Goal: Task Accomplishment & Management: Use online tool/utility

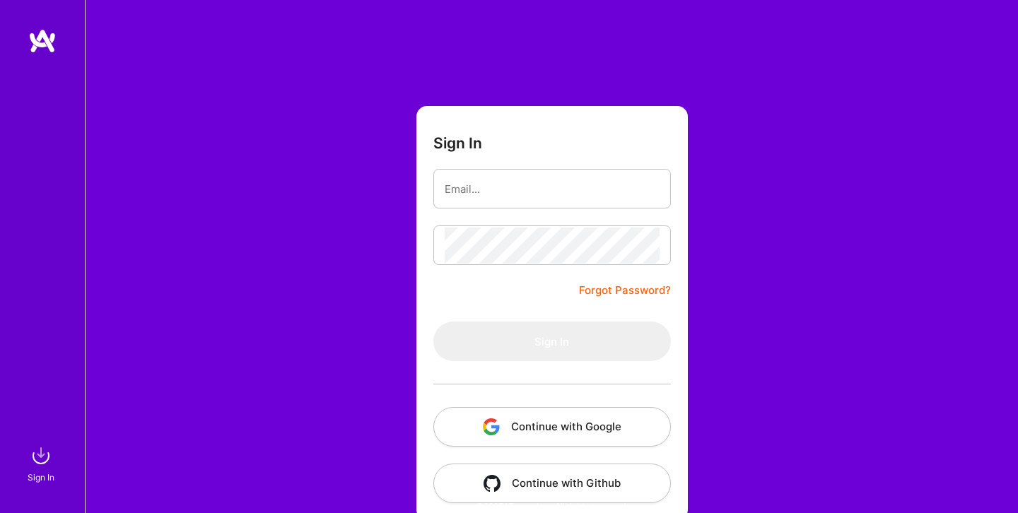
click at [628, 436] on button "Continue with Google" at bounding box center [552, 427] width 238 height 40
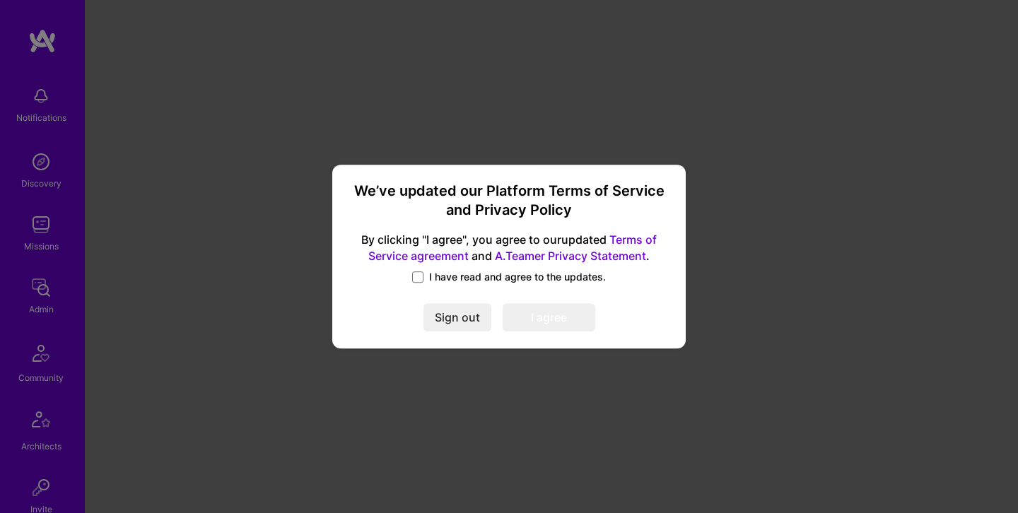
click at [437, 278] on span "I have read and agree to the updates." at bounding box center [517, 277] width 177 height 14
click at [0, 0] on input "I have read and agree to the updates." at bounding box center [0, 0] width 0 height 0
click at [518, 306] on button "I agree" at bounding box center [549, 317] width 93 height 28
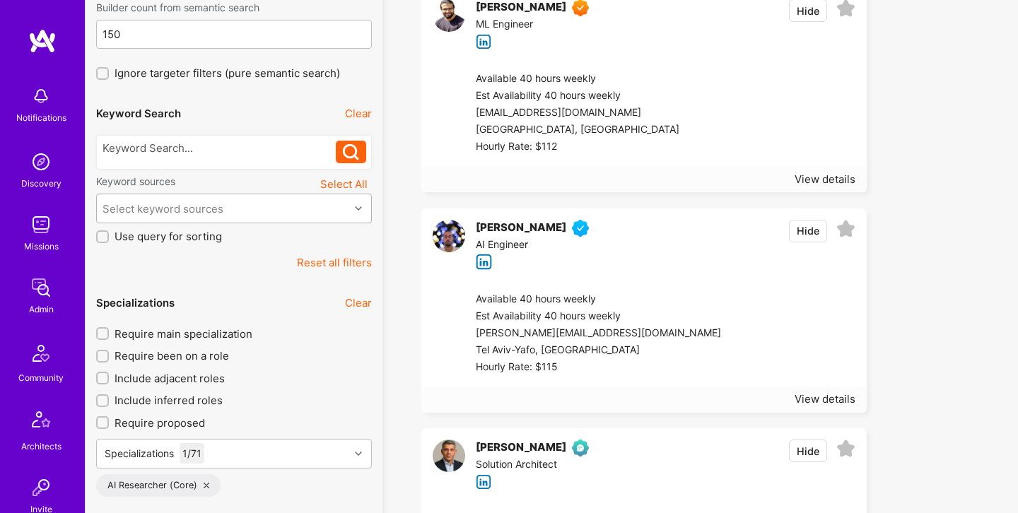
scroll to position [189, 0]
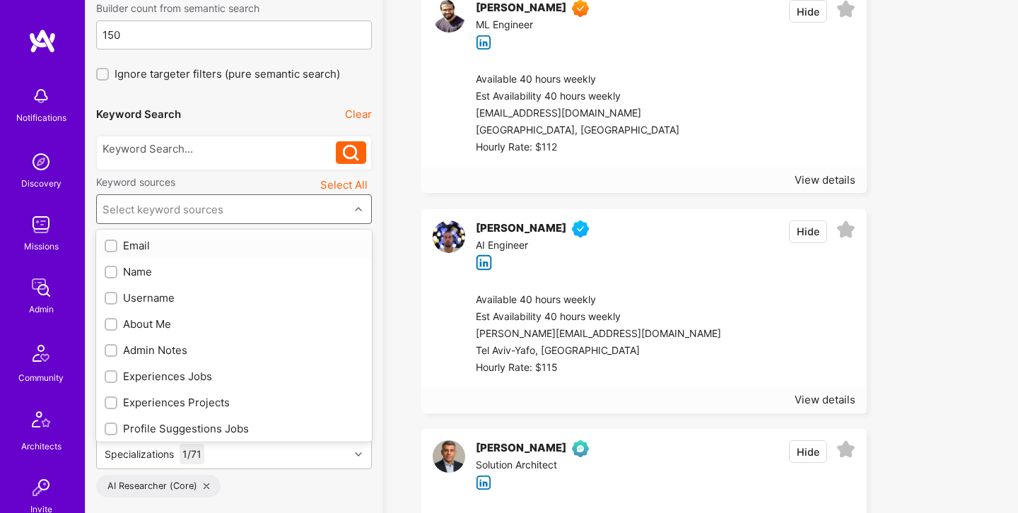
click at [268, 202] on div "Select keyword sources" at bounding box center [223, 209] width 252 height 28
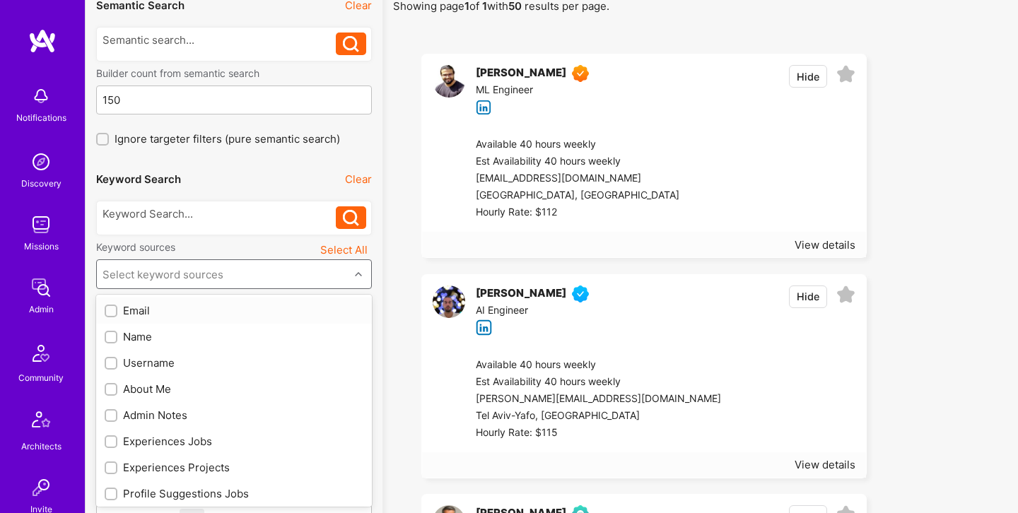
scroll to position [0, 0]
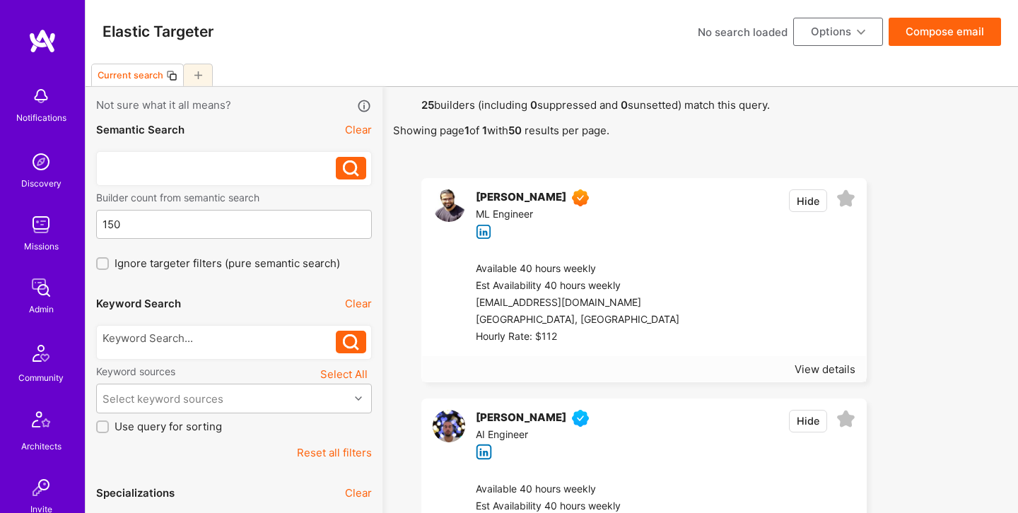
click at [240, 170] on div at bounding box center [220, 164] width 234 height 15
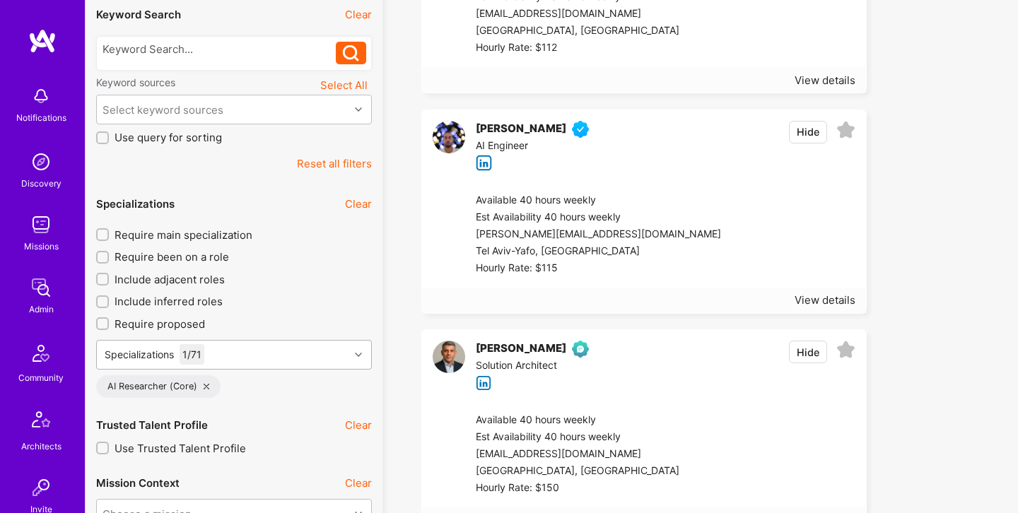
click at [275, 360] on div "Specializations 1 / 71" at bounding box center [234, 355] width 276 height 30
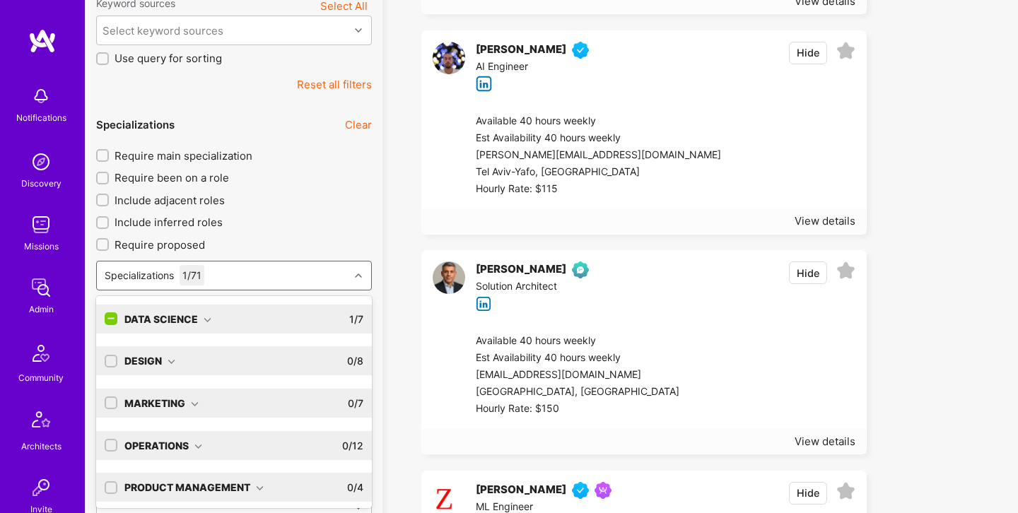
click at [196, 319] on div "Data Science" at bounding box center [167, 319] width 87 height 15
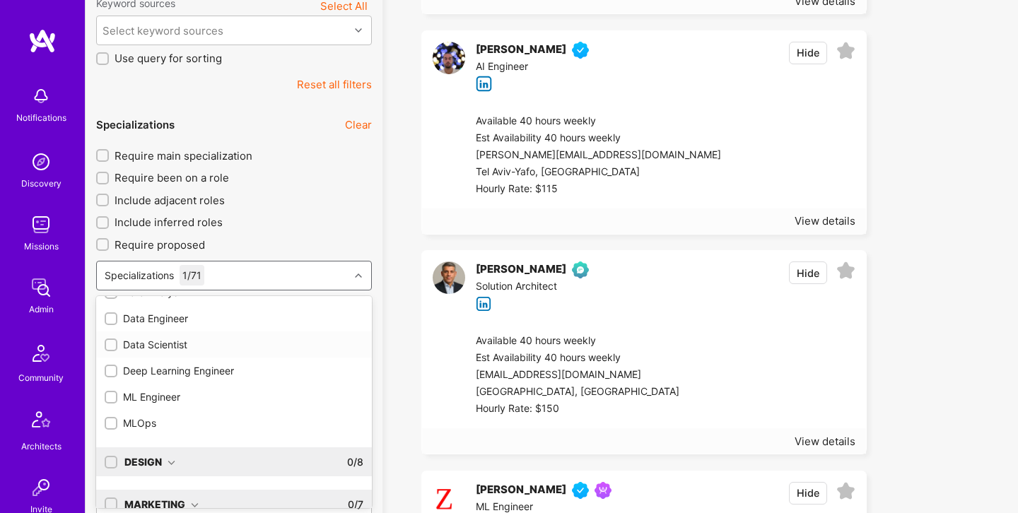
scroll to position [85, 0]
click at [157, 402] on div "ML Engineer" at bounding box center [234, 394] width 276 height 26
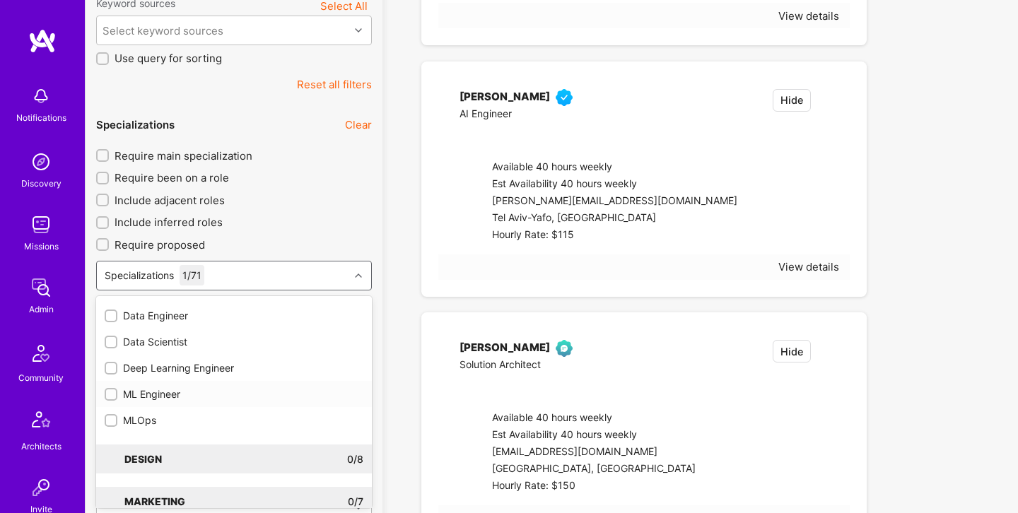
checkbox input "true"
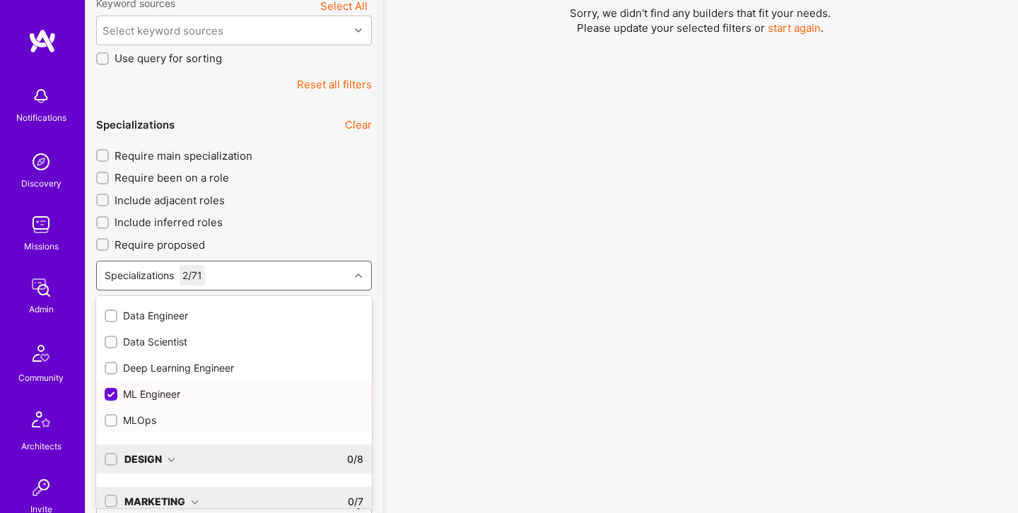
click at [141, 421] on div "MLOps" at bounding box center [234, 420] width 259 height 15
checkbox input "true"
click at [182, 372] on div "Deep Learning Engineer" at bounding box center [234, 368] width 259 height 15
checkbox input "true"
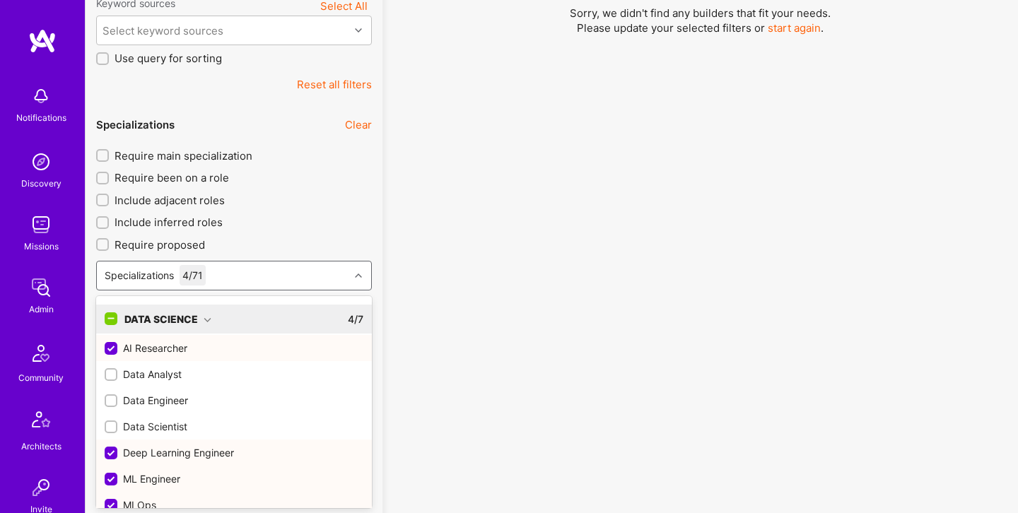
click at [231, 343] on div "AI Researcher" at bounding box center [234, 348] width 259 height 15
checkbox input "false"
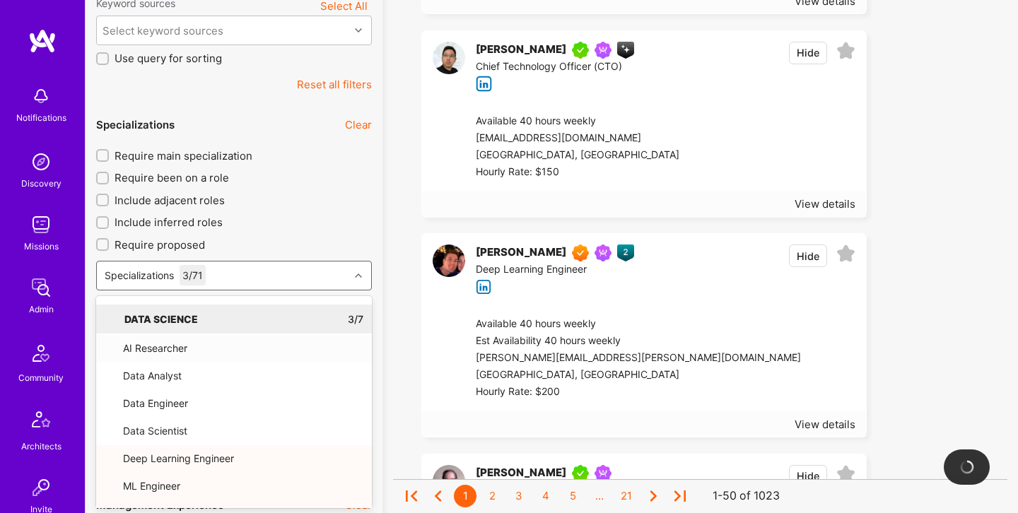
scroll to position [371, 0]
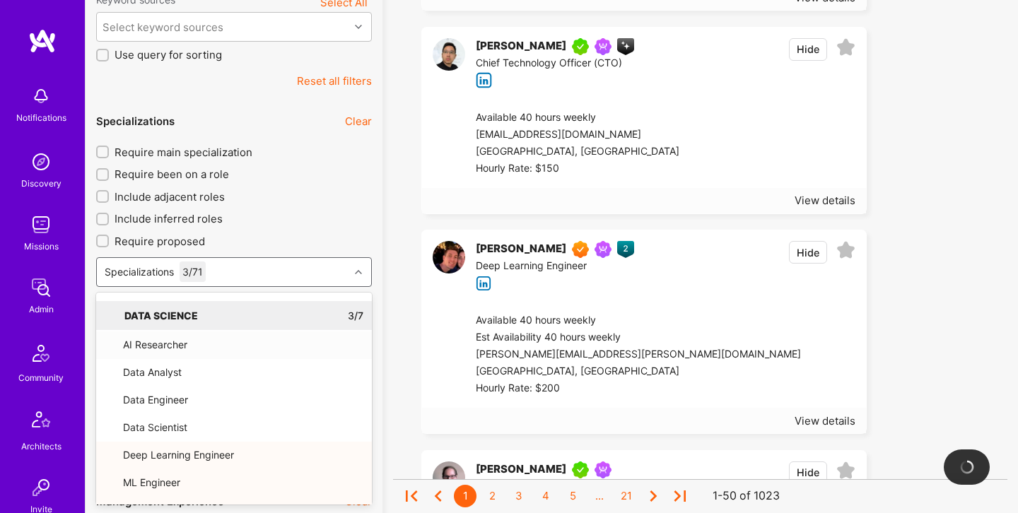
click at [342, 247] on div "Require main specialization Require been on a role Include adjacent roles Inclu…" at bounding box center [234, 244] width 276 height 199
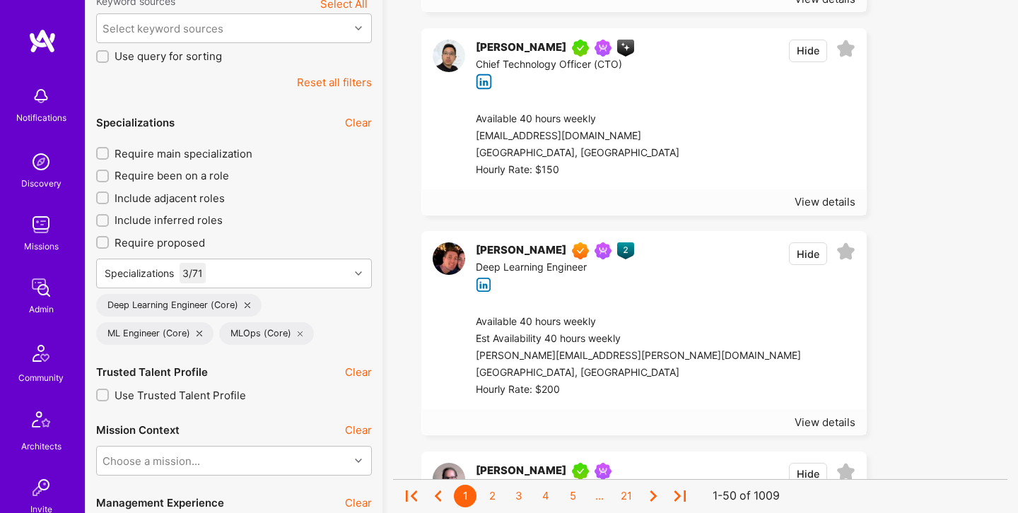
click at [187, 243] on span "Require proposed" at bounding box center [160, 242] width 91 height 15
click at [109, 243] on input "Require proposed" at bounding box center [104, 243] width 10 height 10
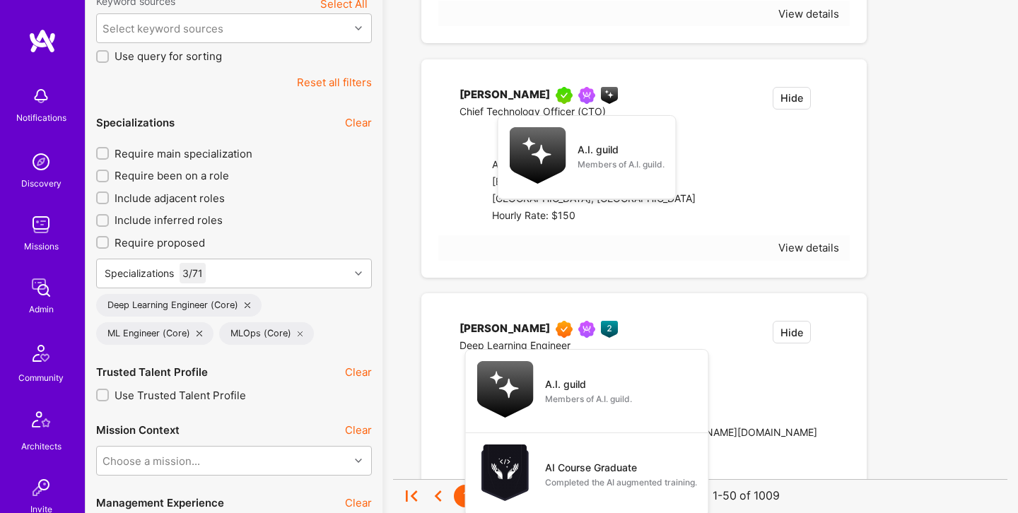
checkbox input "true"
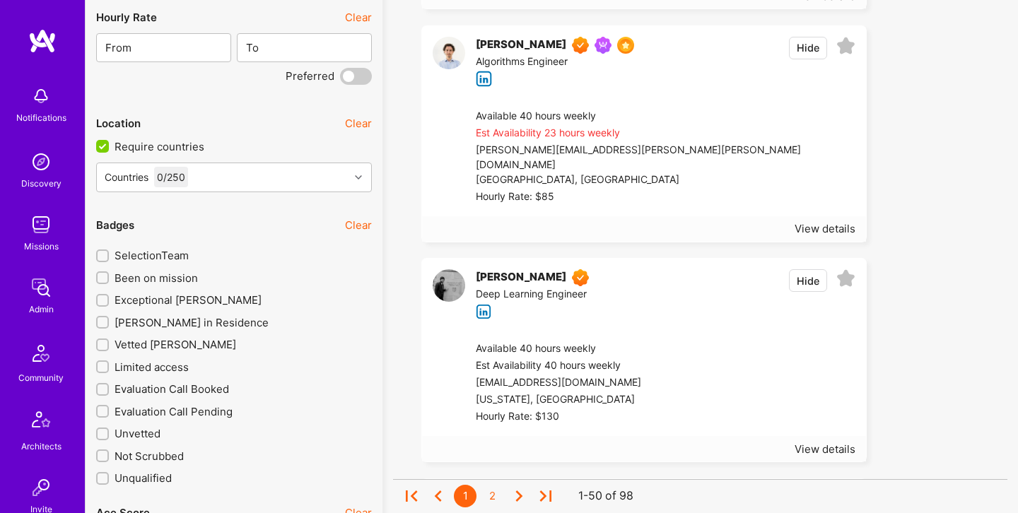
scroll to position [2310, 0]
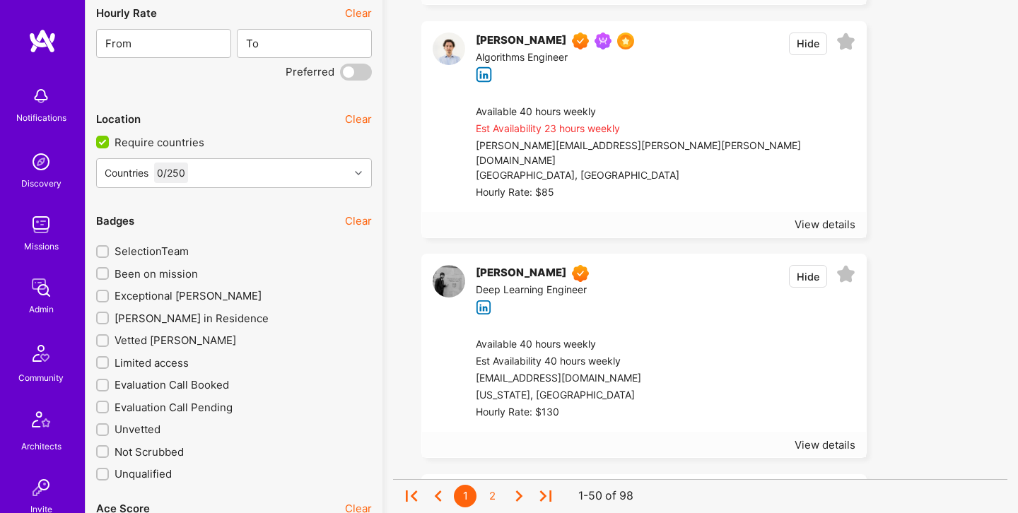
click at [178, 296] on span "Exceptional [PERSON_NAME]" at bounding box center [188, 295] width 147 height 15
click at [109, 296] on input "Exceptional [PERSON_NAME]" at bounding box center [104, 297] width 10 height 10
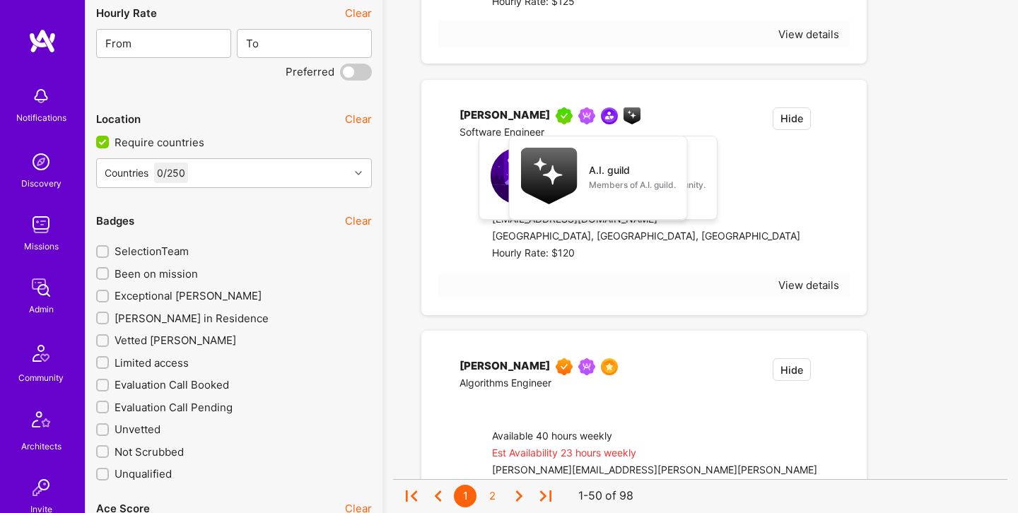
checkbox input "true"
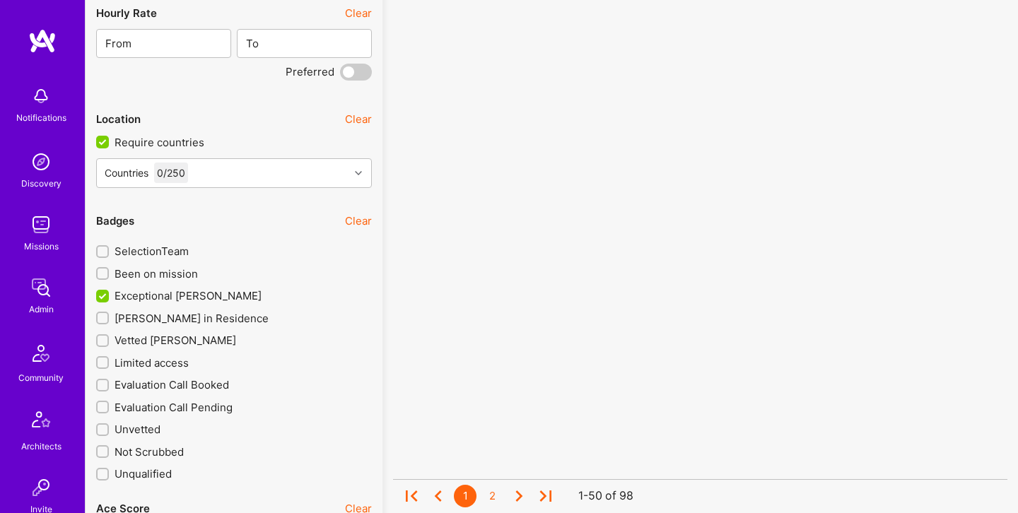
click at [173, 272] on span "Been on mission" at bounding box center [156, 274] width 83 height 15
click at [109, 272] on input "Been on mission" at bounding box center [104, 274] width 10 height 10
checkbox input "true"
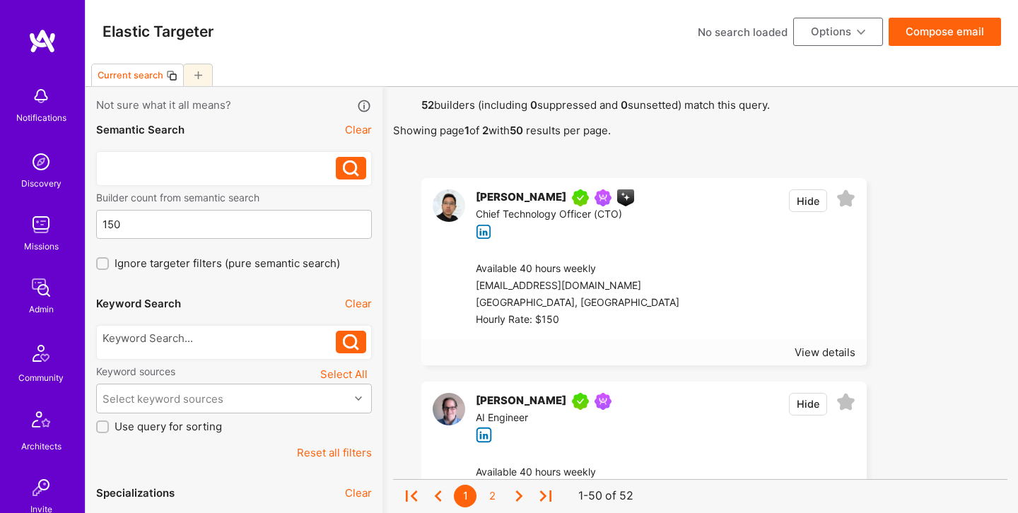
click at [247, 169] on div at bounding box center [220, 164] width 234 height 15
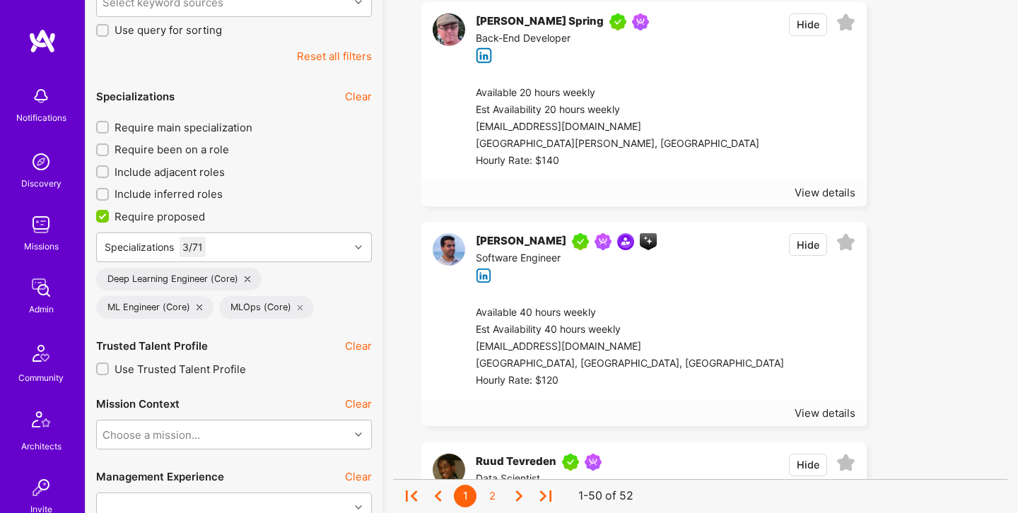
scroll to position [399, 0]
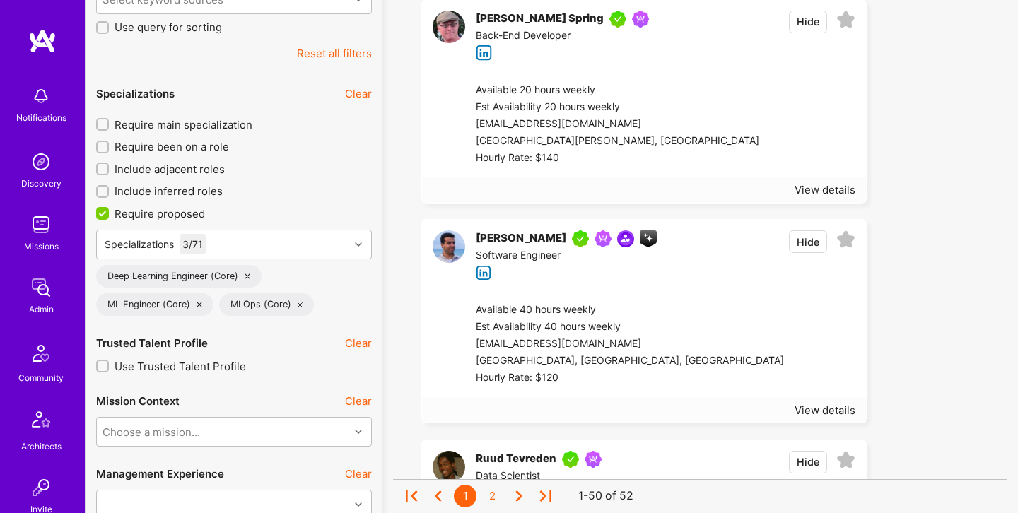
click at [784, 339] on div at bounding box center [819, 344] width 71 height 85
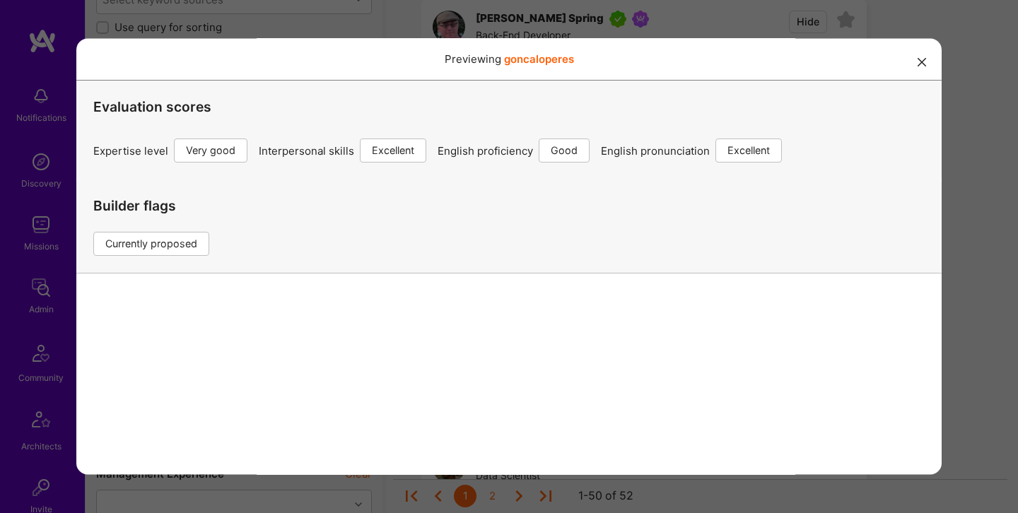
click at [914, 66] on button "modal" at bounding box center [922, 60] width 17 height 23
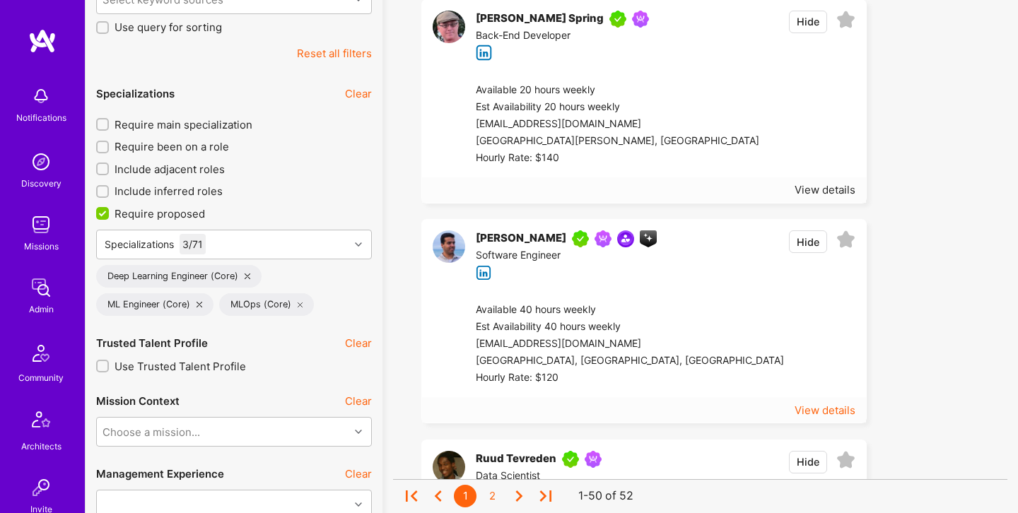
click at [824, 404] on div "View details" at bounding box center [825, 410] width 61 height 15
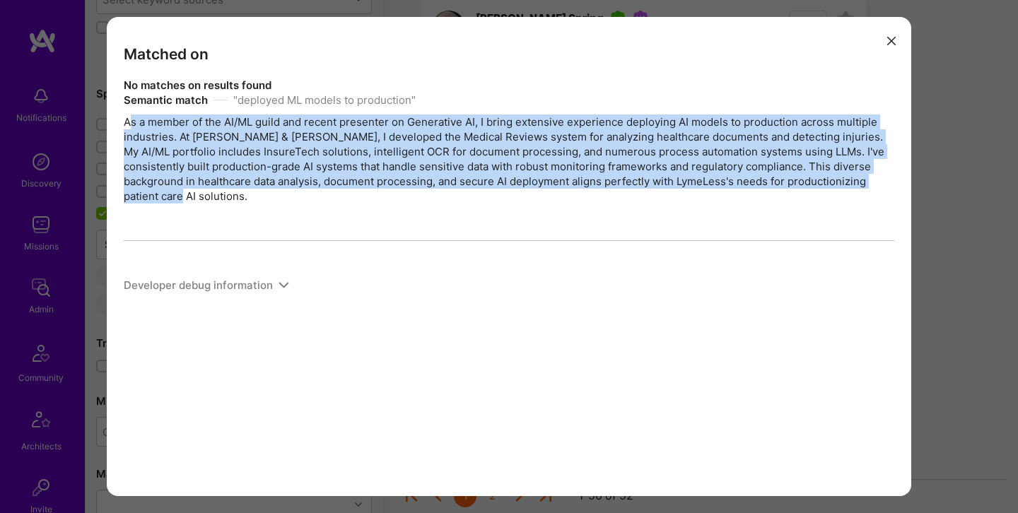
drag, startPoint x: 128, startPoint y: 121, endPoint x: 450, endPoint y: 199, distance: 331.8
click at [450, 199] on div "Semantic match " deployed ML models to production " As a member of the AI/ML gu…" at bounding box center [509, 148] width 771 height 111
click at [452, 200] on div "Semantic match " deployed ML models to production " As a member of the AI/ML gu…" at bounding box center [509, 148] width 771 height 111
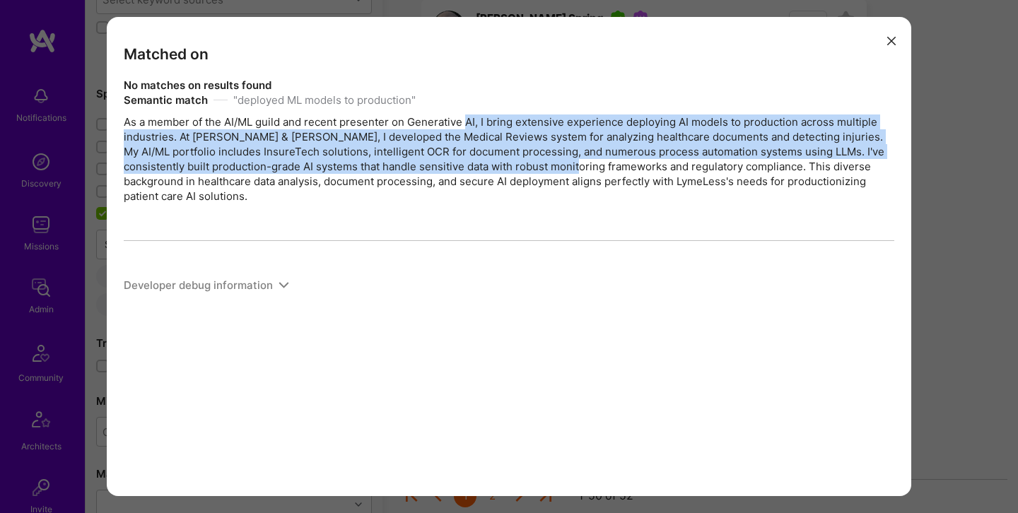
drag, startPoint x: 465, startPoint y: 124, endPoint x: 568, endPoint y: 167, distance: 111.2
click at [568, 167] on div "Semantic match " deployed ML models to production " As a member of the AI/ML gu…" at bounding box center [509, 148] width 771 height 111
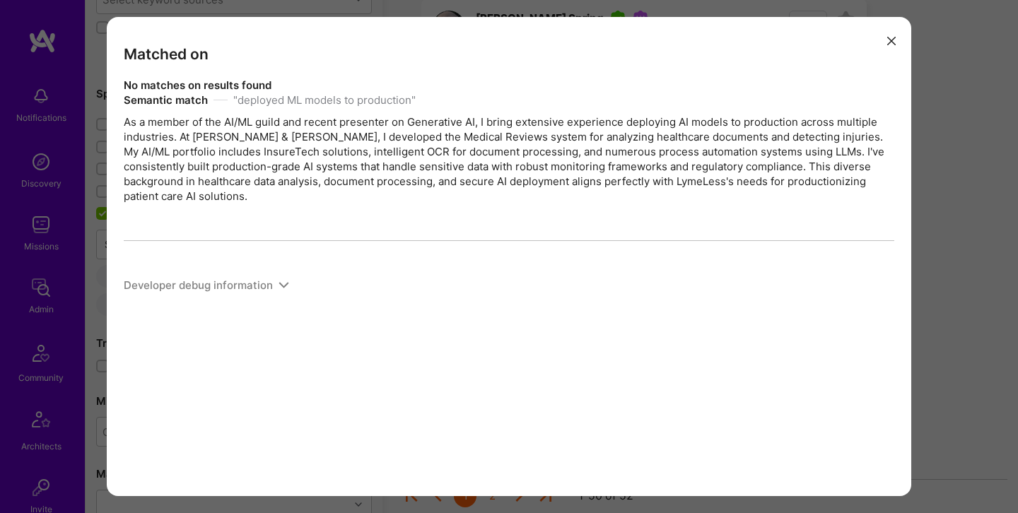
click at [566, 180] on div "Semantic match " deployed ML models to production " As a member of the AI/ML gu…" at bounding box center [509, 148] width 771 height 111
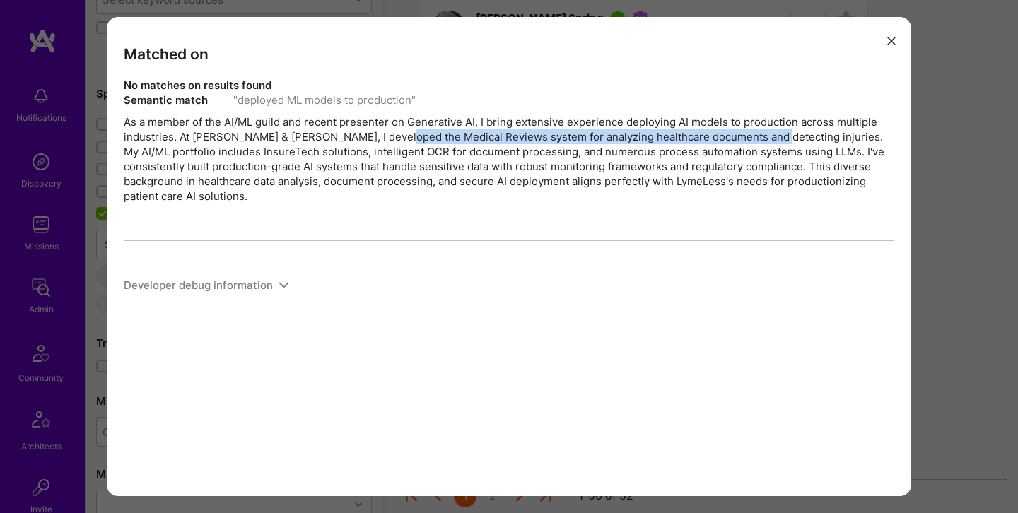
drag, startPoint x: 396, startPoint y: 139, endPoint x: 723, endPoint y: 146, distance: 327.4
click at [764, 137] on div "Semantic match " deployed ML models to production " As a member of the AI/ML gu…" at bounding box center [509, 148] width 771 height 111
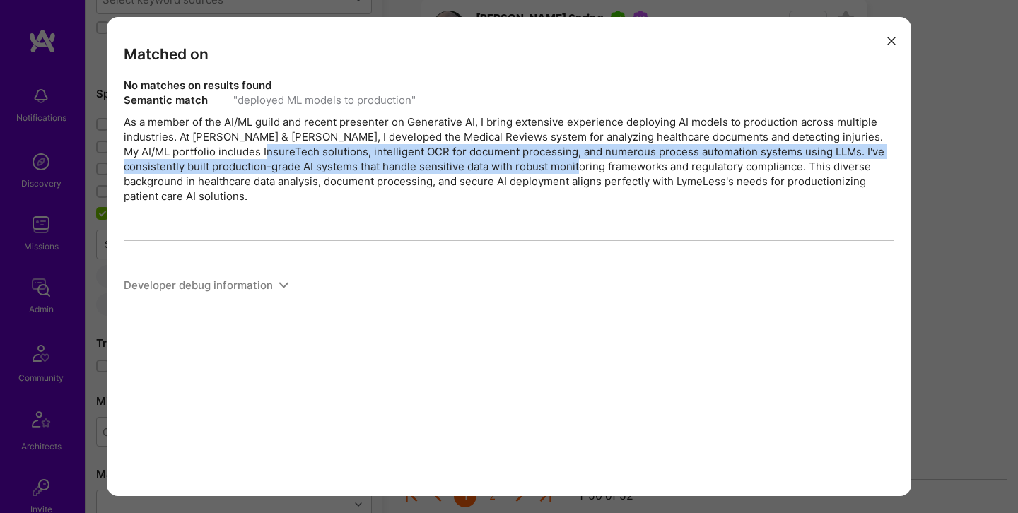
drag, startPoint x: 246, startPoint y: 151, endPoint x: 567, endPoint y: 163, distance: 321.2
click at [567, 163] on div "Semantic match " deployed ML models to production " As a member of the AI/ML gu…" at bounding box center [509, 148] width 771 height 111
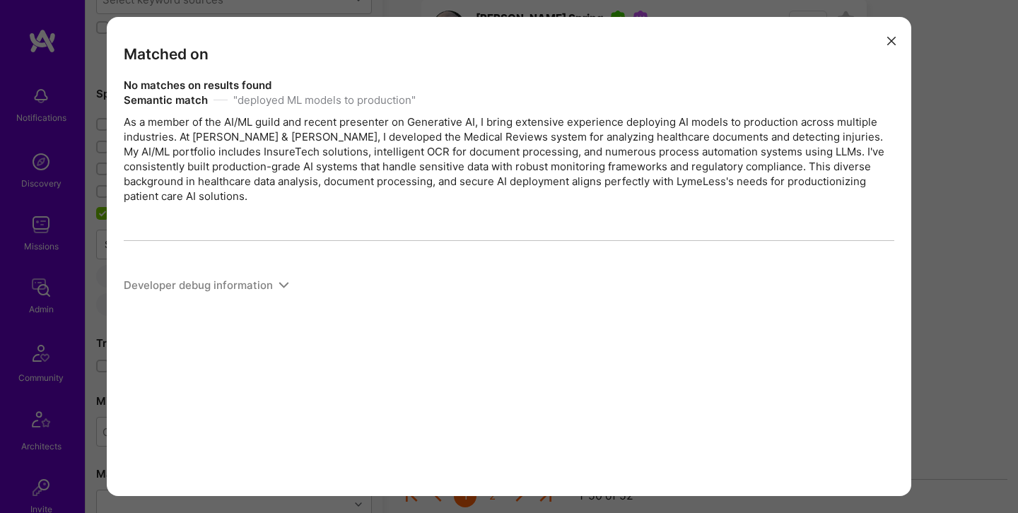
click at [903, 45] on div "Matched on No matches on results found Semantic match " deployed ML models to p…" at bounding box center [509, 256] width 805 height 479
click at [892, 39] on icon "modal" at bounding box center [891, 41] width 8 height 8
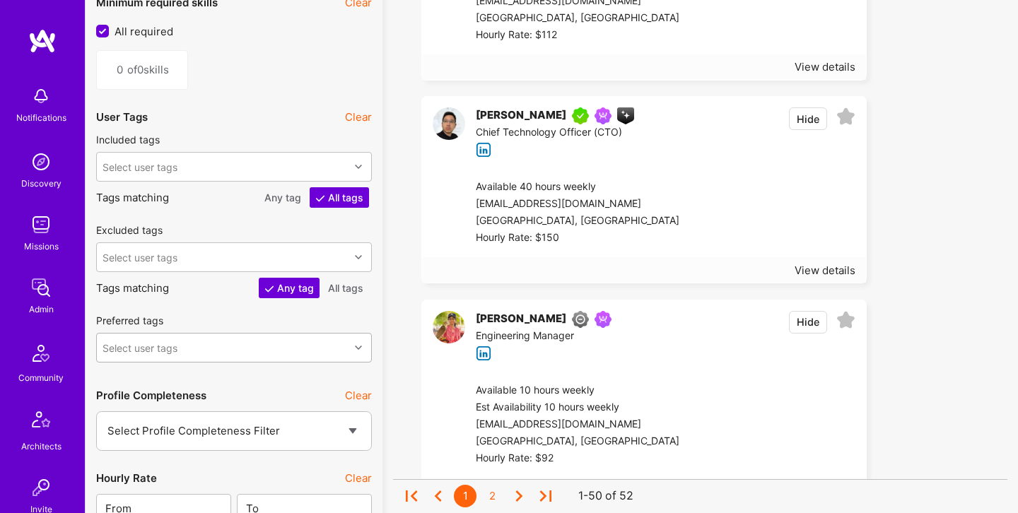
click at [209, 347] on div "Select user tags" at bounding box center [234, 348] width 276 height 30
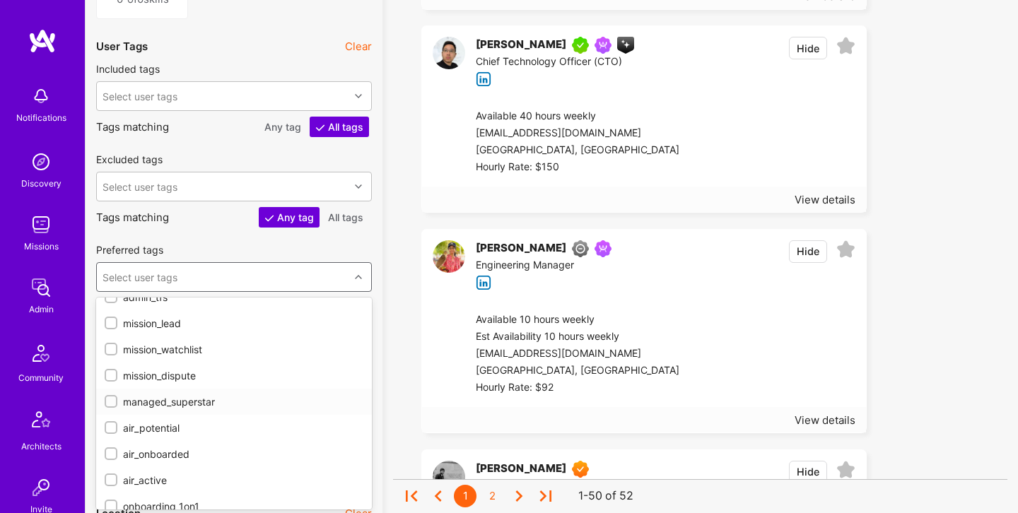
scroll to position [204, 0]
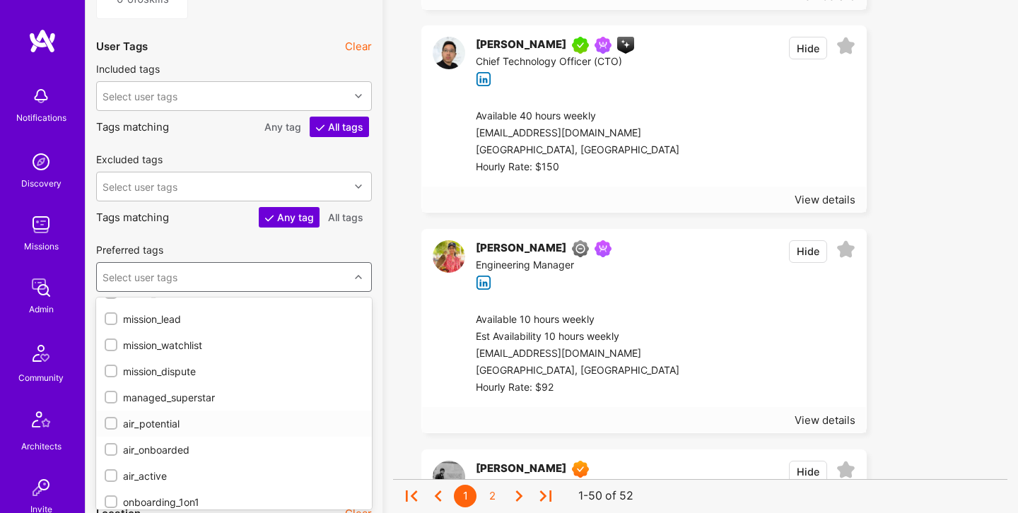
click at [107, 423] on input "checkbox" at bounding box center [112, 424] width 10 height 10
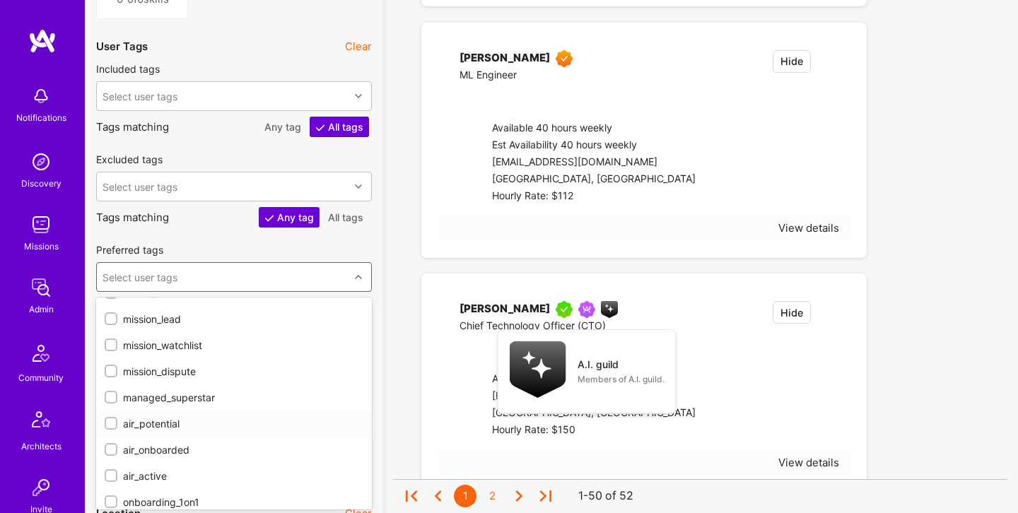
checkbox input "true"
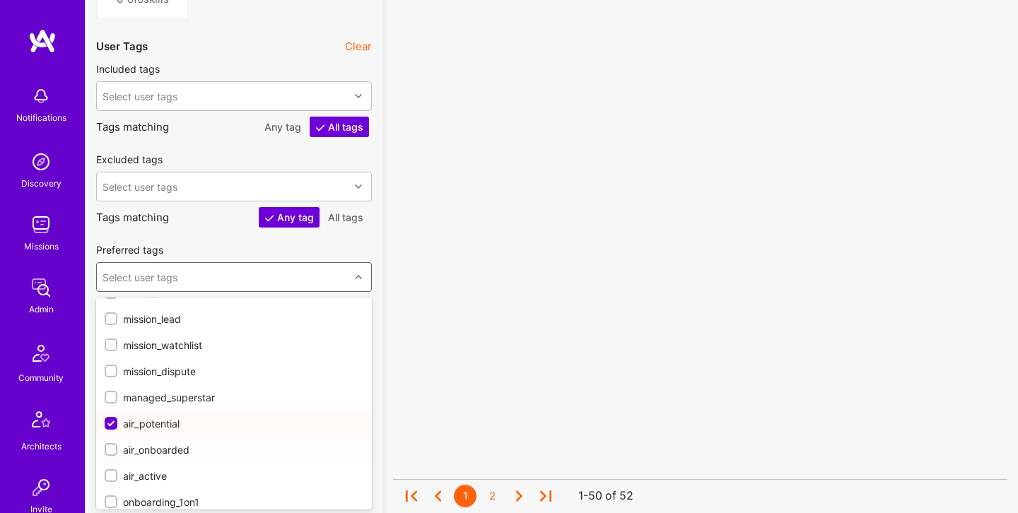
click at [108, 445] on input "checkbox" at bounding box center [112, 450] width 10 height 10
checkbox input "true"
click at [112, 476] on input "checkbox" at bounding box center [112, 477] width 10 height 10
checkbox input "true"
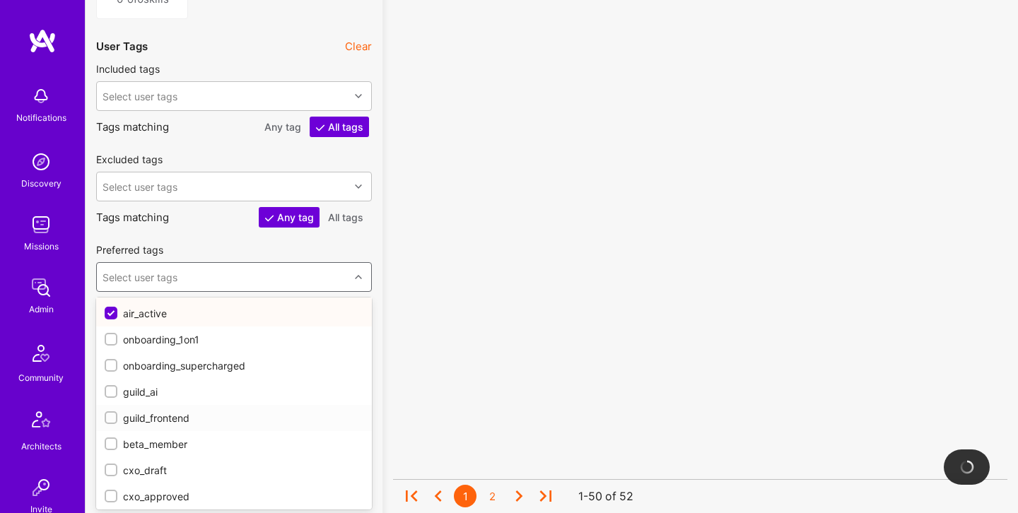
scroll to position [371, 0]
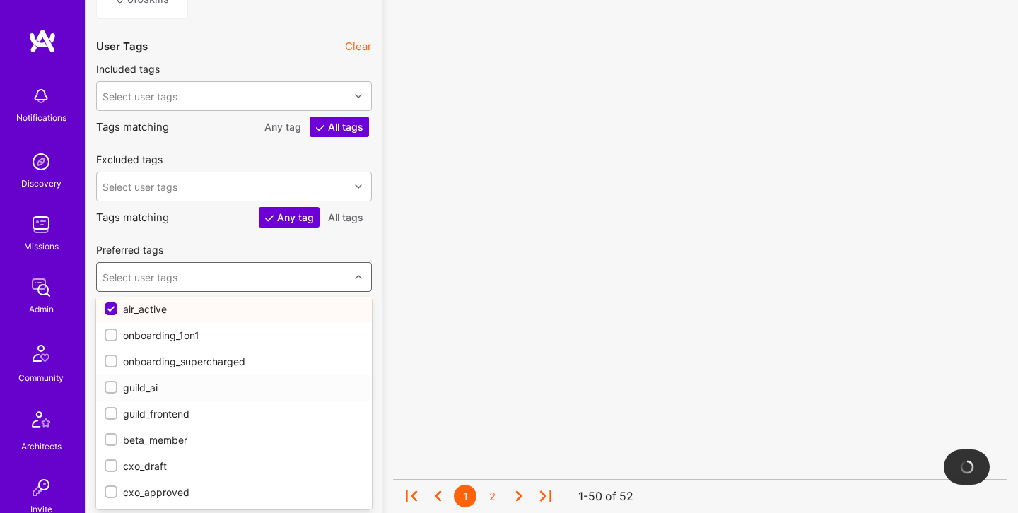
click at [112, 391] on div at bounding box center [111, 387] width 13 height 13
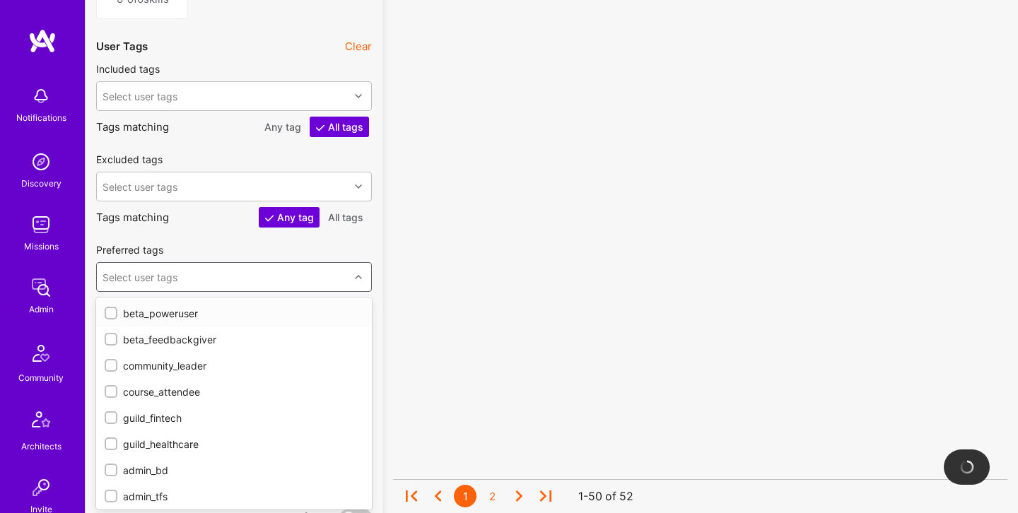
click at [192, 283] on div "Select user tags" at bounding box center [223, 277] width 252 height 28
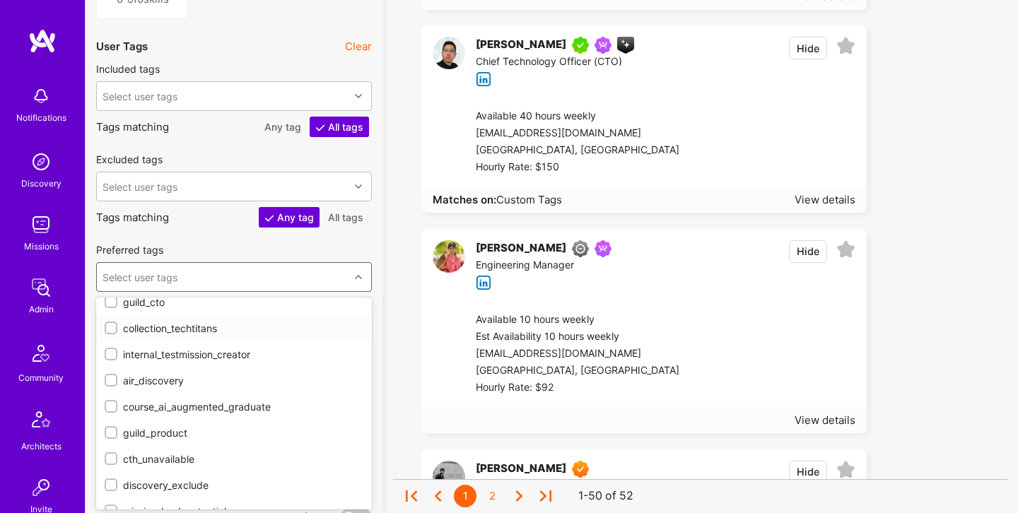
scroll to position [593, 0]
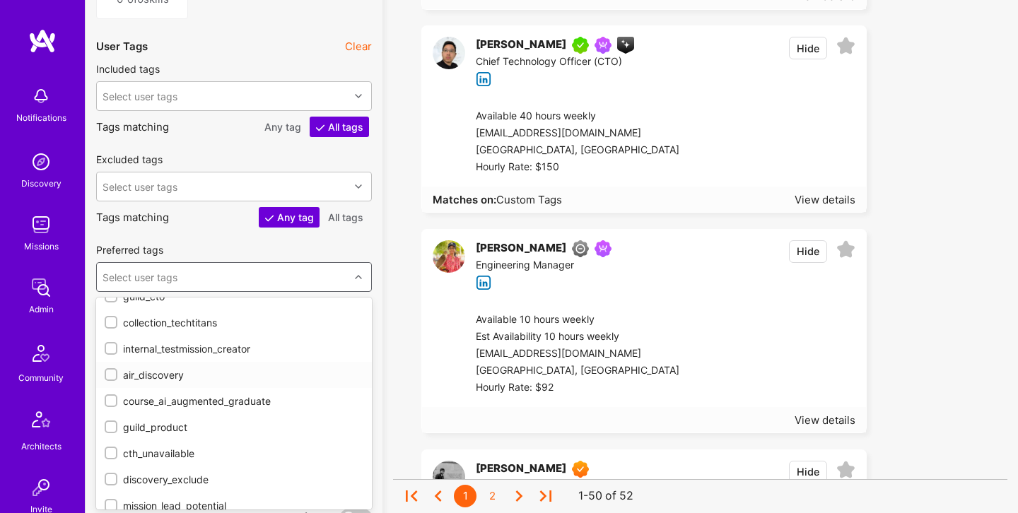
click at [112, 375] on input "checkbox" at bounding box center [112, 376] width 10 height 10
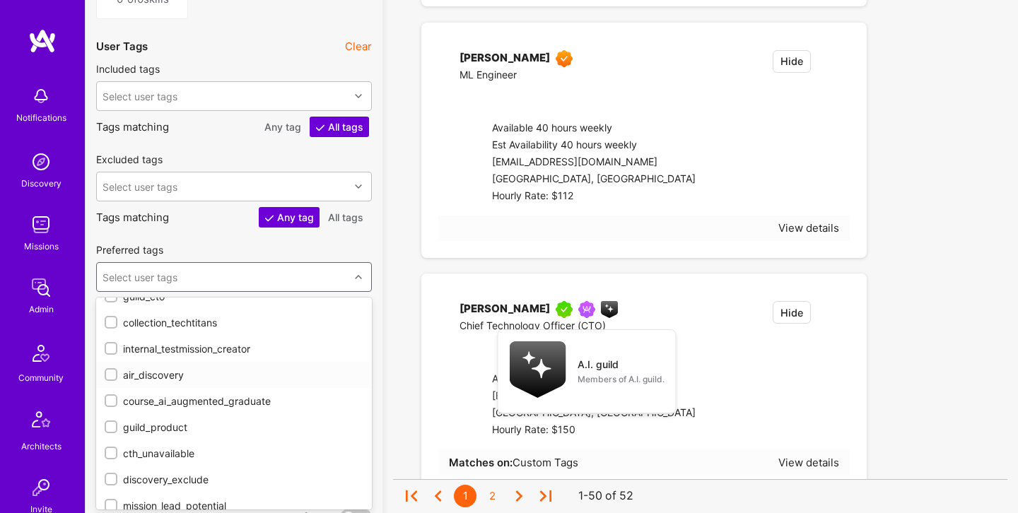
checkbox input "true"
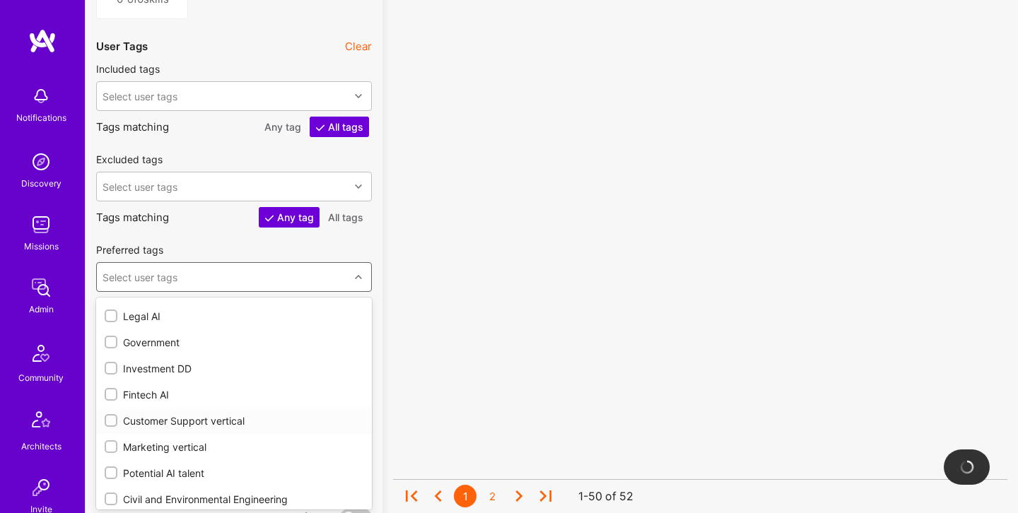
scroll to position [918, 0]
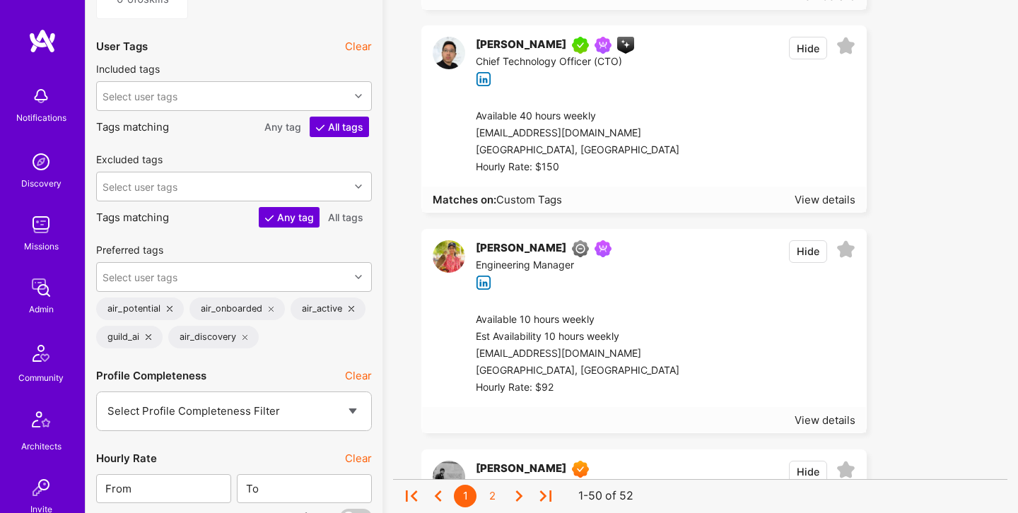
click at [435, 414] on div "View details" at bounding box center [644, 419] width 444 height 25
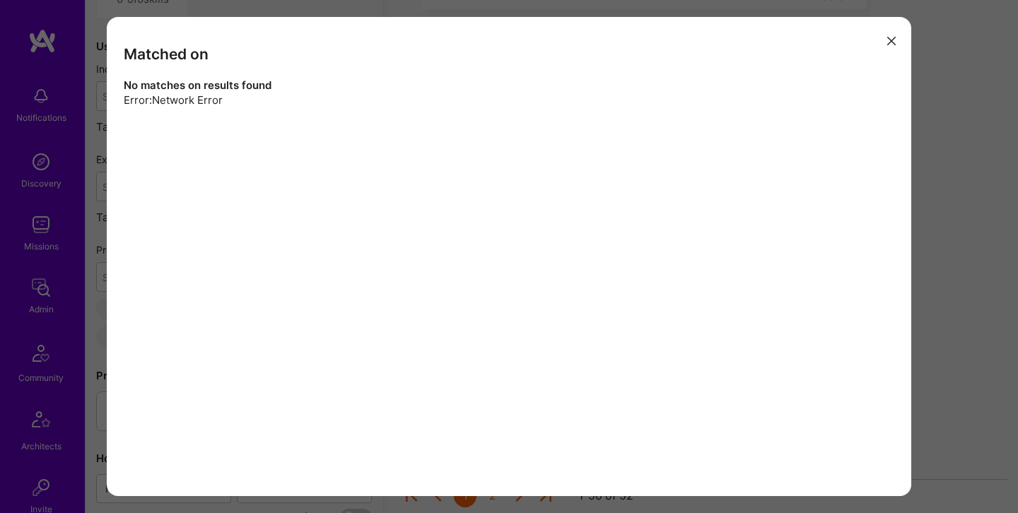
click at [902, 34] on div "Matched on No matches on results found Error: Network Error" at bounding box center [509, 256] width 805 height 479
click at [889, 37] on icon "modal" at bounding box center [891, 41] width 8 height 8
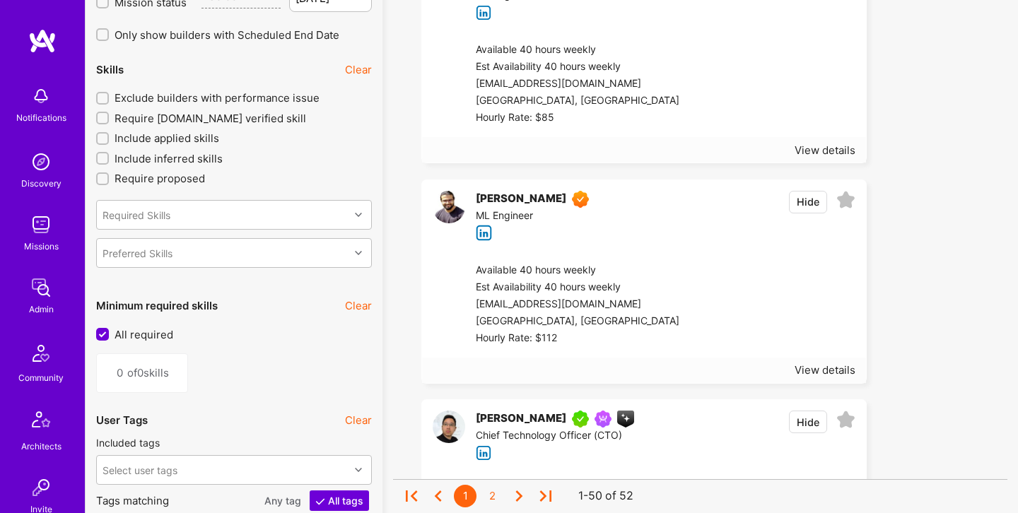
scroll to position [1539, 0]
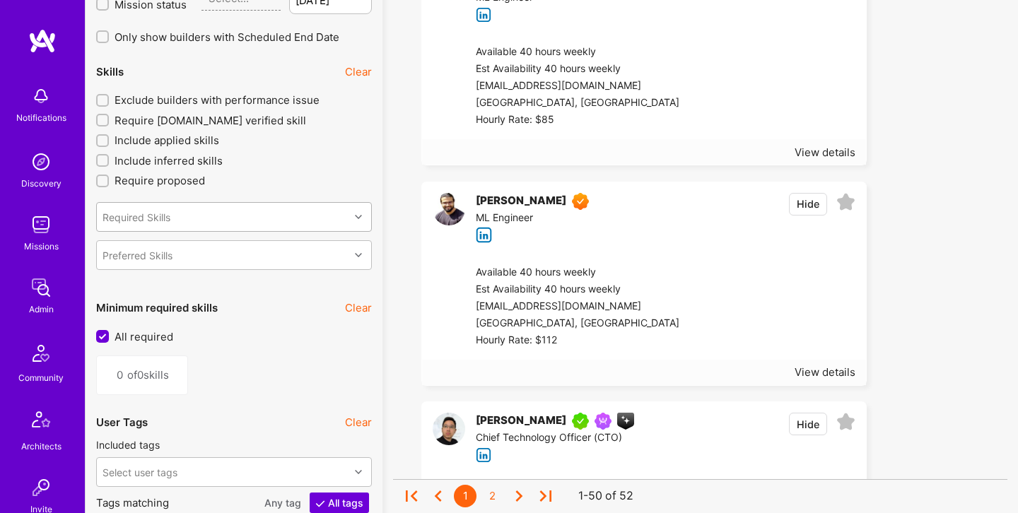
click at [241, 226] on div "Required Skills" at bounding box center [223, 217] width 252 height 28
type input "pytho"
click at [199, 250] on div "Python" at bounding box center [234, 253] width 259 height 15
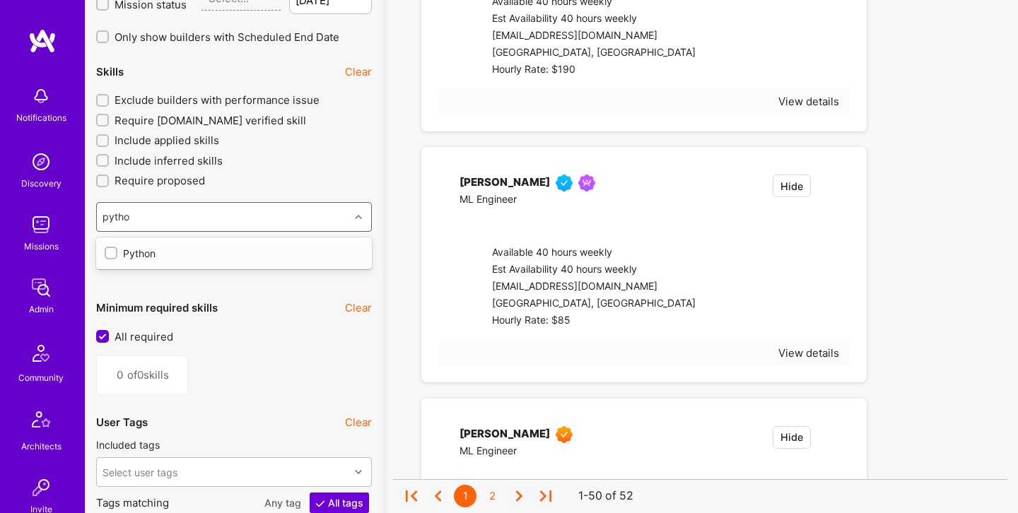
type input "1"
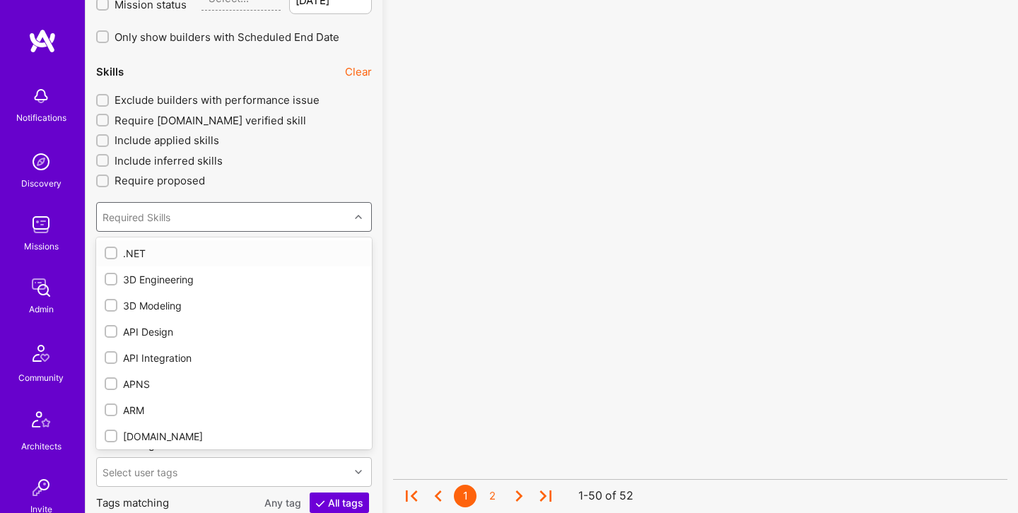
checkbox input "true"
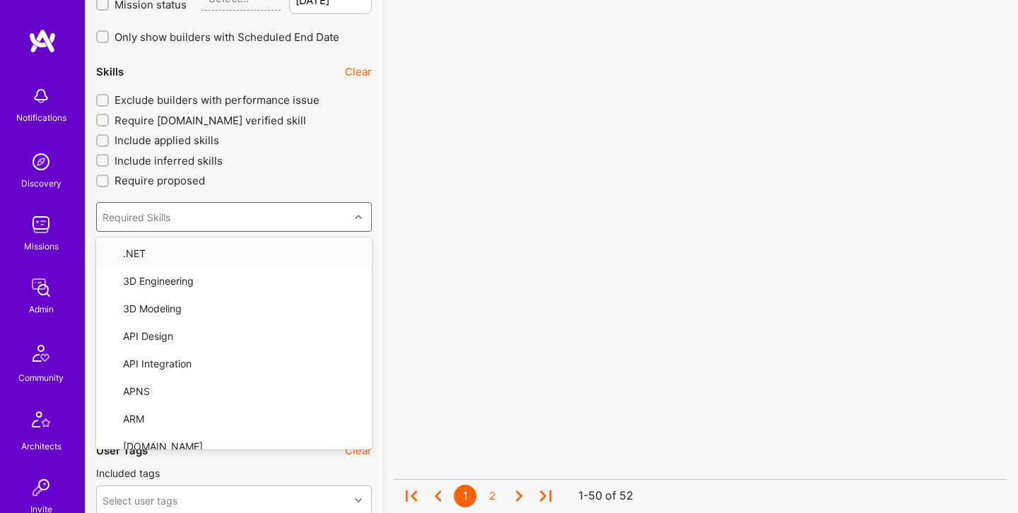
drag, startPoint x: 320, startPoint y: 174, endPoint x: 302, endPoint y: 182, distance: 19.3
click at [320, 174] on label "Require proposed" at bounding box center [234, 180] width 276 height 15
click at [109, 177] on input "Require proposed" at bounding box center [104, 182] width 10 height 10
checkbox input "true"
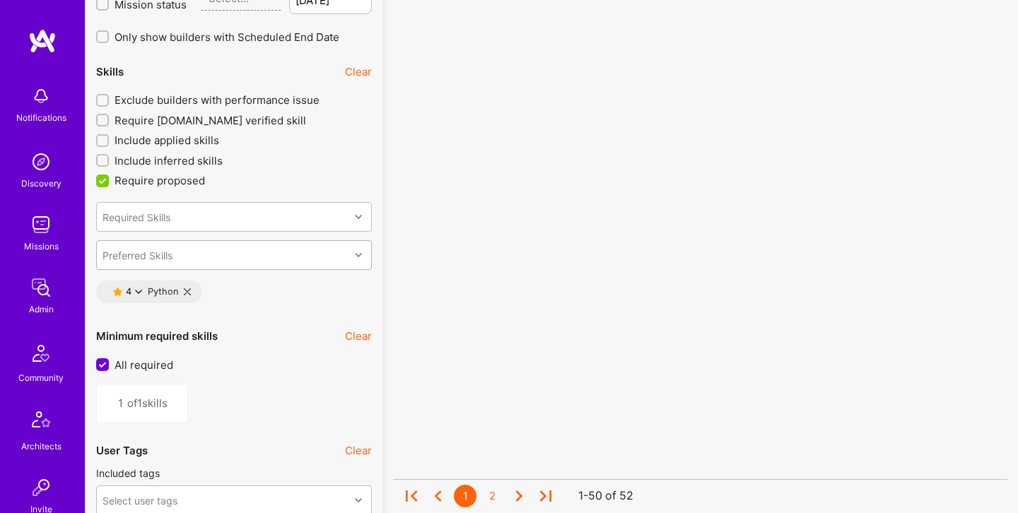
click at [250, 251] on div "Preferred Skills" at bounding box center [223, 255] width 252 height 28
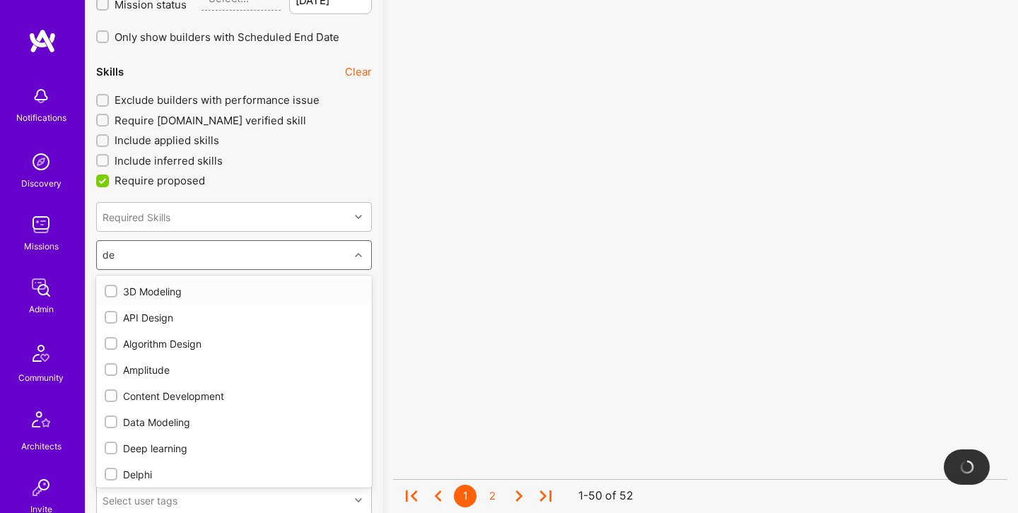
type input "dev"
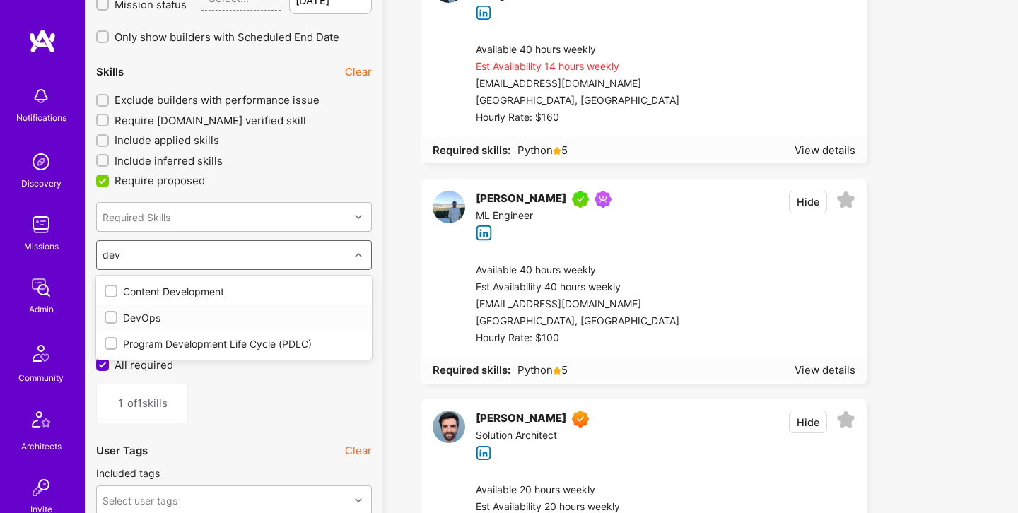
click at [187, 316] on div "DevOps" at bounding box center [234, 317] width 259 height 15
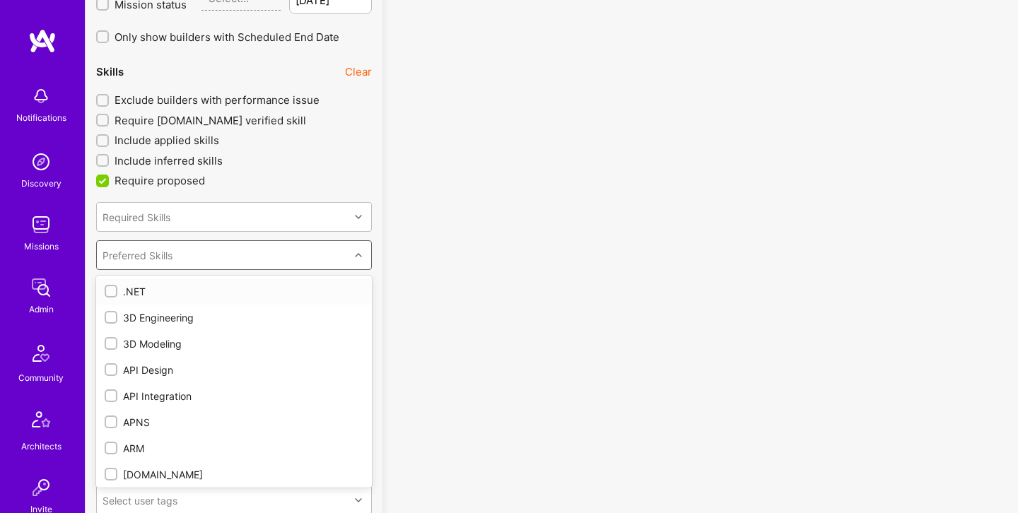
checkbox input "true"
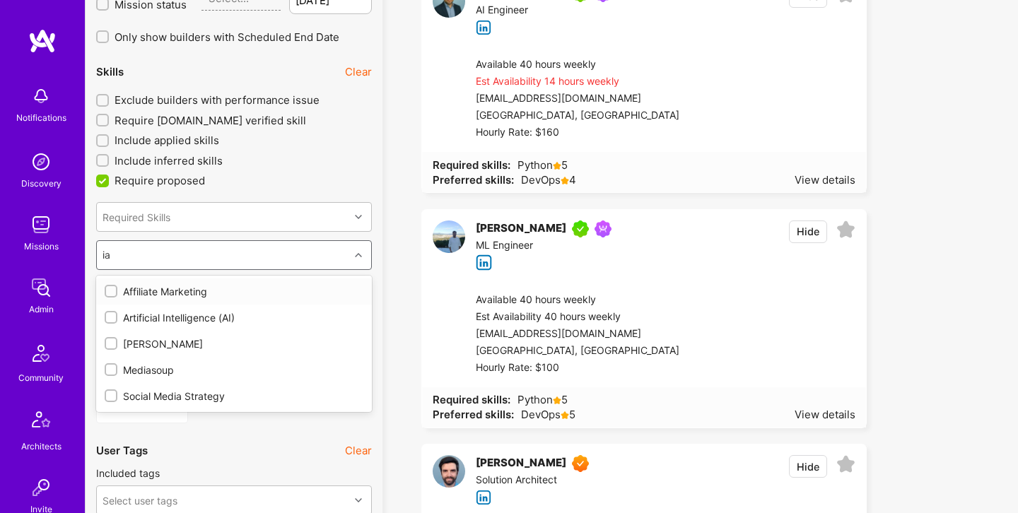
type input "i"
type input "ai"
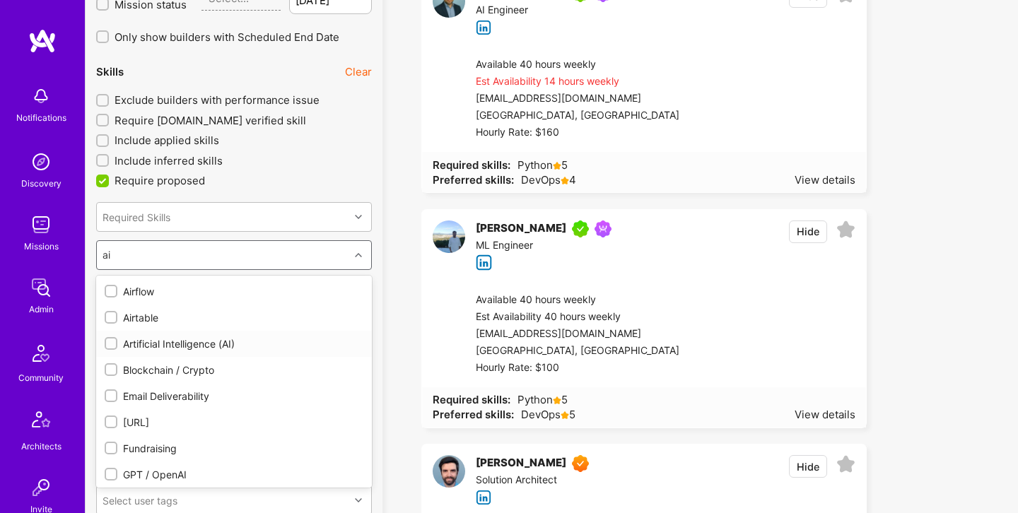
click at [227, 337] on div "Artificial Intelligence (AI)" at bounding box center [234, 344] width 259 height 15
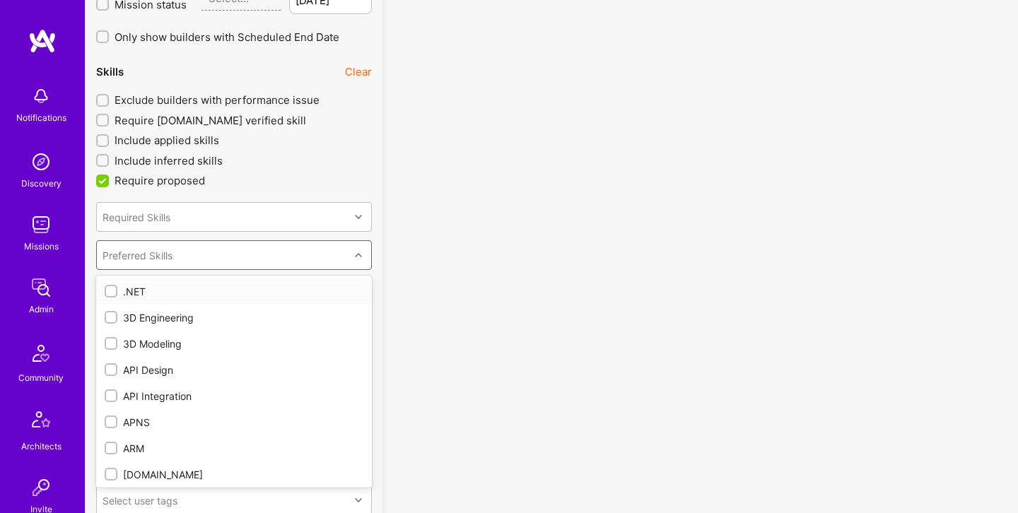
checkbox input "true"
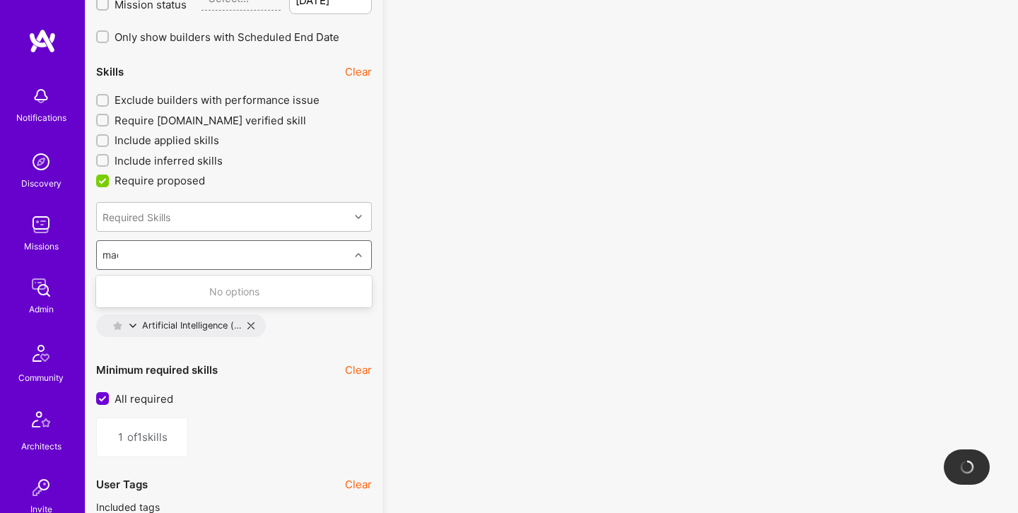
type input "mach"
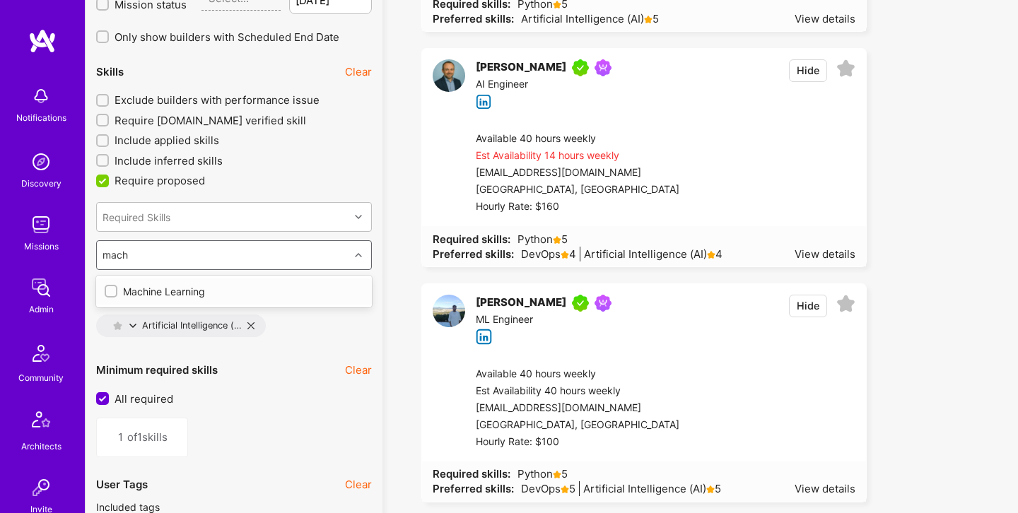
click at [186, 289] on div "Machine Learning" at bounding box center [234, 291] width 259 height 15
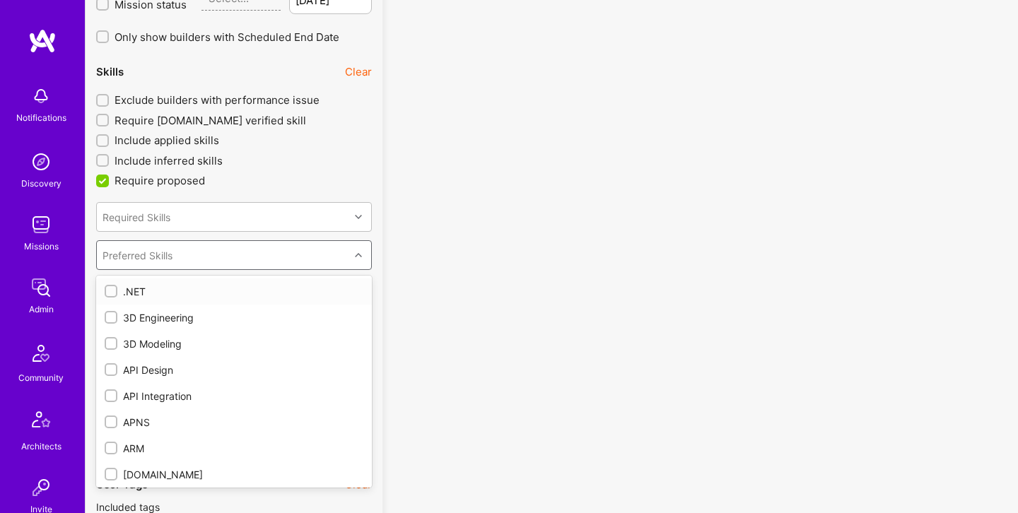
checkbox input "true"
click at [342, 179] on label "Require proposed" at bounding box center [234, 180] width 276 height 15
click at [110, 179] on input "Require proposed" at bounding box center [104, 181] width 13 height 13
checkbox input "false"
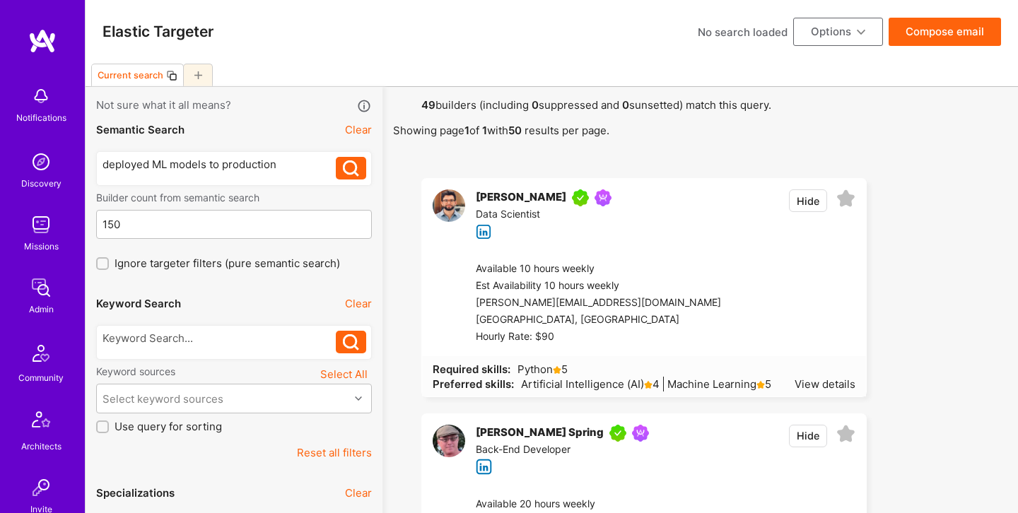
click at [148, 163] on div "deployed ML models to production" at bounding box center [220, 164] width 234 height 15
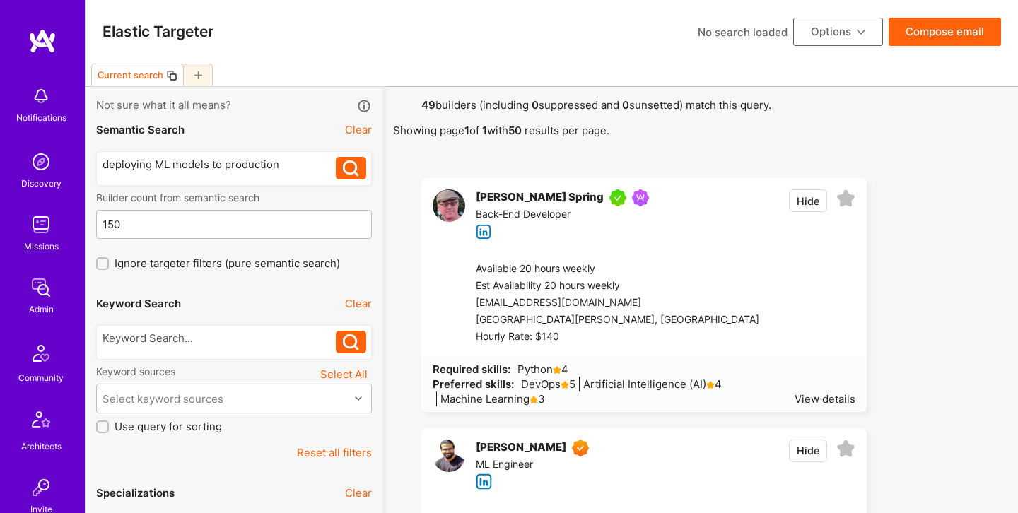
click at [862, 34] on icon at bounding box center [861, 32] width 8 height 8
click at [749, 41] on div "No search loaded Options" at bounding box center [790, 32] width 185 height 28
drag, startPoint x: 836, startPoint y: 30, endPoint x: 836, endPoint y: 38, distance: 8.5
click at [836, 30] on button "Options" at bounding box center [838, 32] width 90 height 28
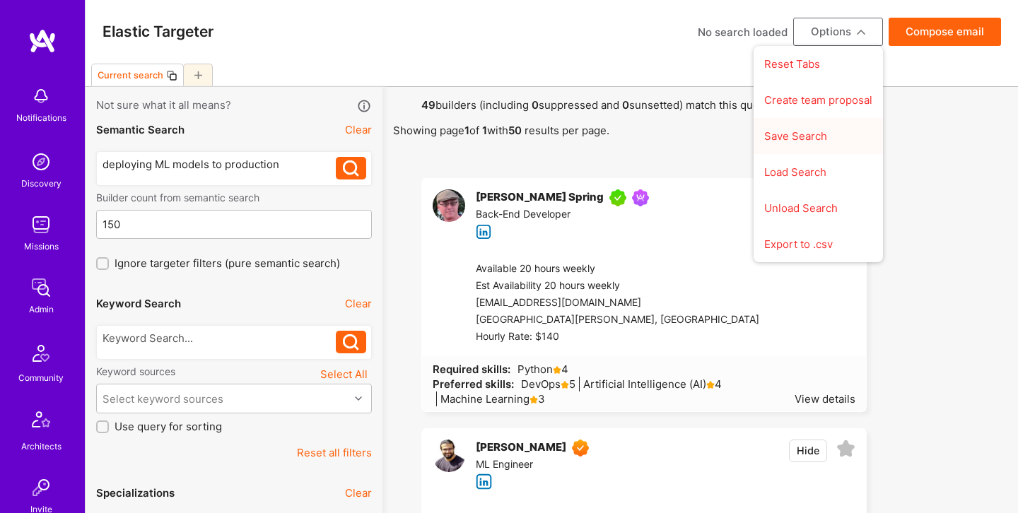
click at [815, 137] on button "Save Search" at bounding box center [818, 136] width 129 height 36
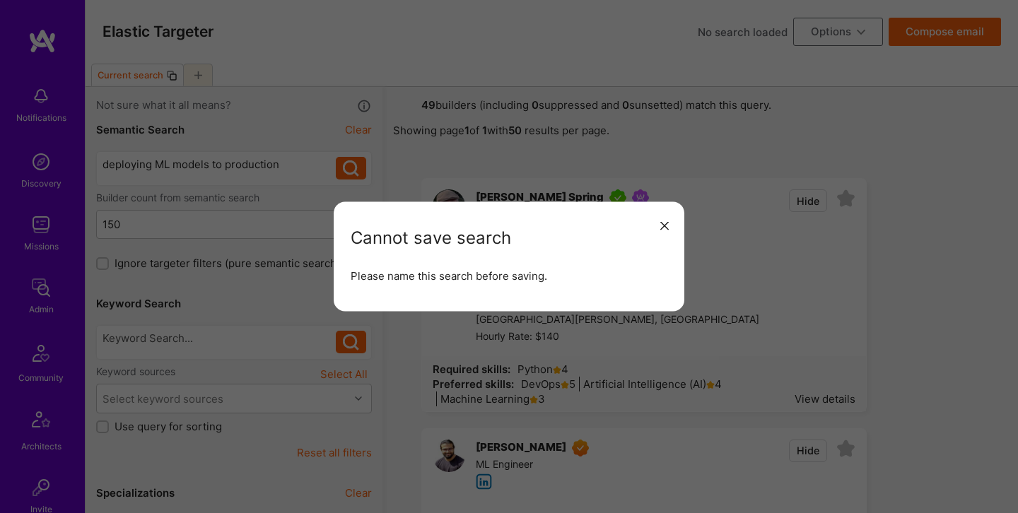
drag, startPoint x: 659, startPoint y: 228, endPoint x: 701, endPoint y: 177, distance: 65.3
click at [660, 228] on button "modal" at bounding box center [664, 225] width 17 height 23
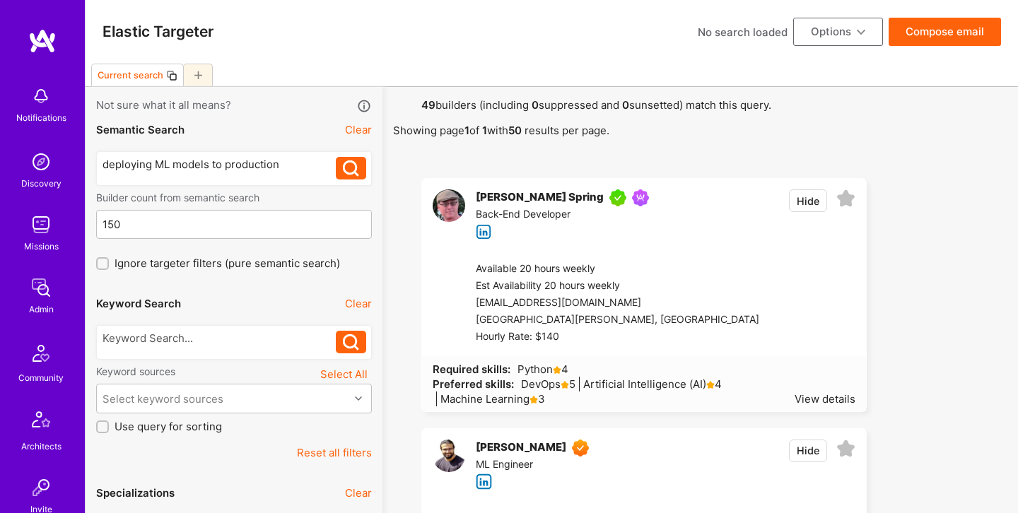
click at [745, 37] on div "No search loaded" at bounding box center [743, 32] width 90 height 15
type input "KPMG search by [PERSON_NAME]"
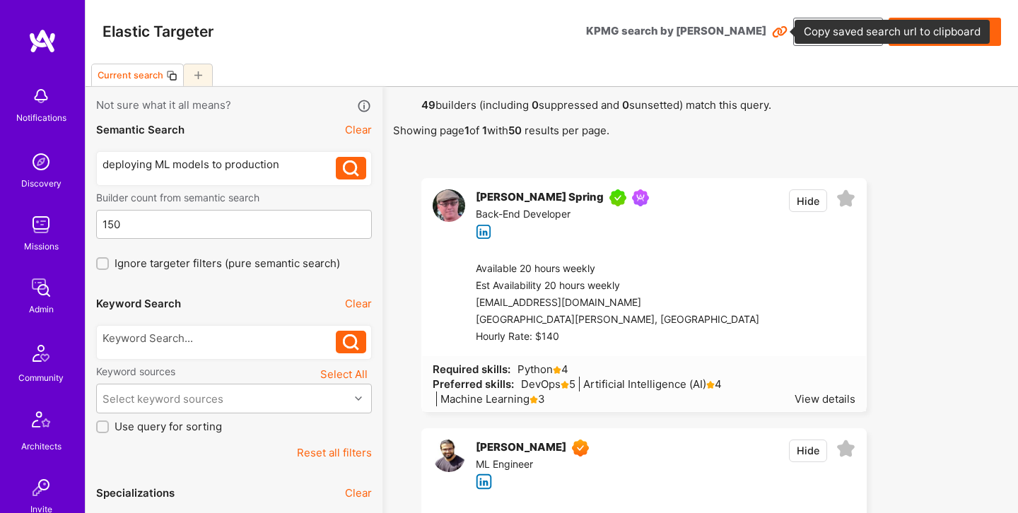
click at [780, 37] on icon at bounding box center [780, 32] width 16 height 16
click at [780, 31] on icon at bounding box center [780, 32] width 16 height 16
click at [777, 37] on icon at bounding box center [780, 32] width 16 height 16
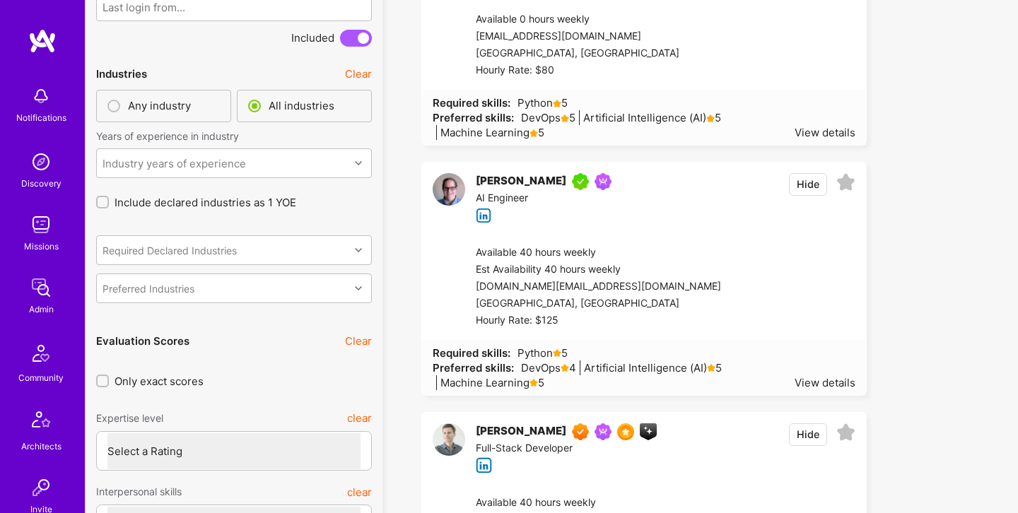
scroll to position [3694, 0]
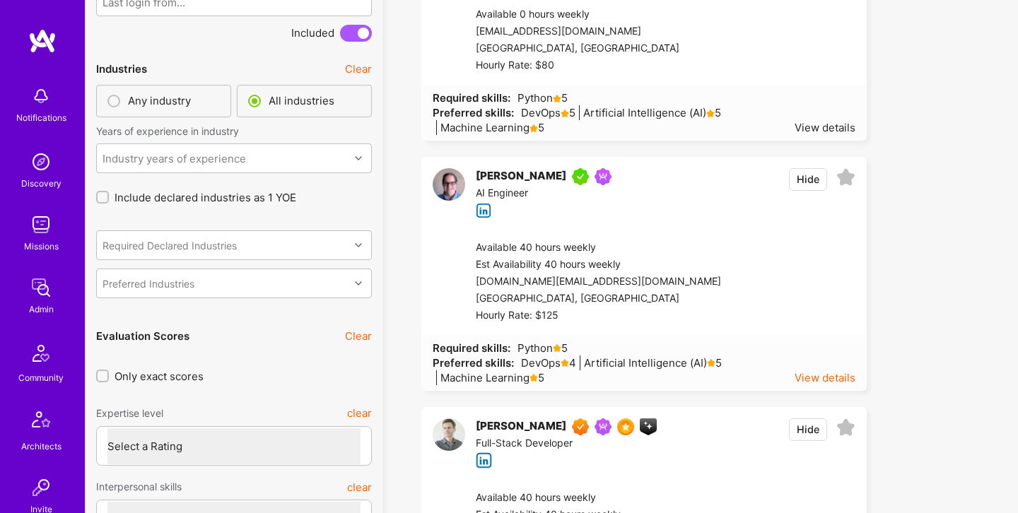
click at [832, 377] on div "View details" at bounding box center [825, 378] width 61 height 15
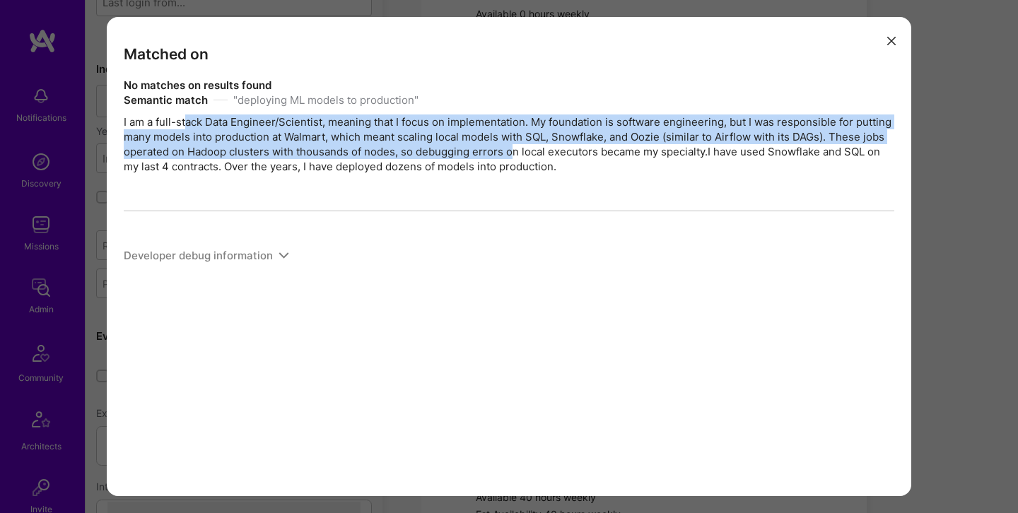
drag, startPoint x: 198, startPoint y: 124, endPoint x: 510, endPoint y: 158, distance: 313.7
click at [510, 158] on div "Semantic match " deploying ML models to production " I am a full-stack Data Eng…" at bounding box center [509, 133] width 771 height 81
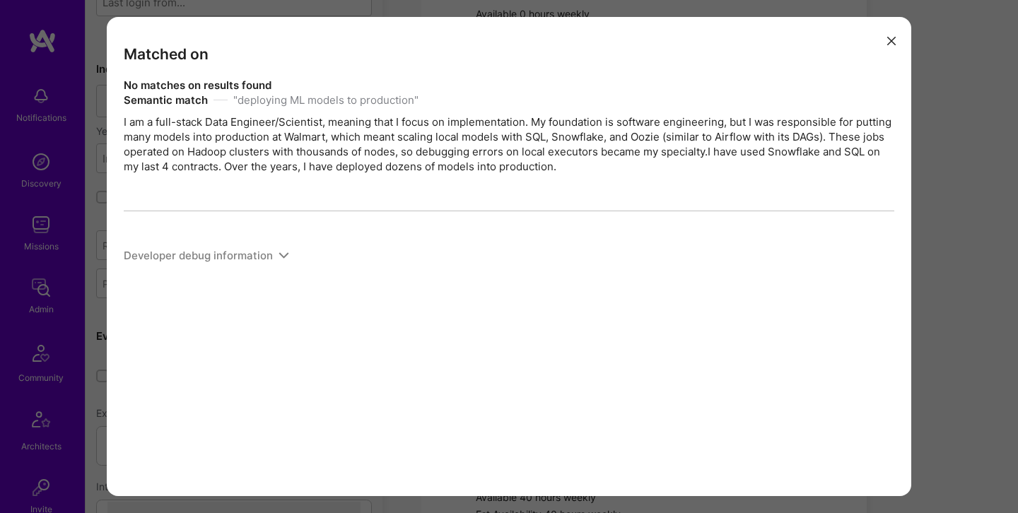
click at [564, 170] on div "Semantic match " deploying ML models to production " I am a full-stack Data Eng…" at bounding box center [509, 133] width 771 height 81
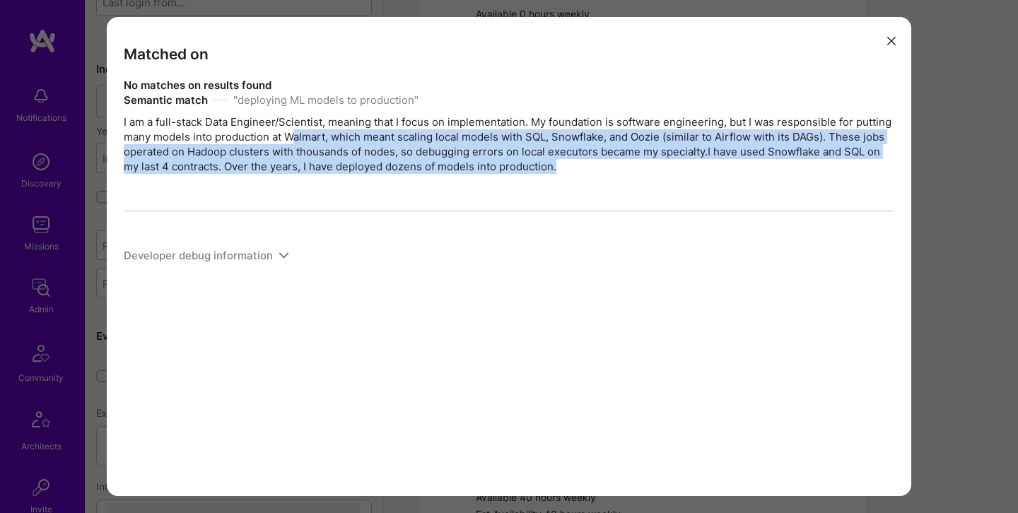
drag, startPoint x: 578, startPoint y: 176, endPoint x: 291, endPoint y: 132, distance: 290.5
click at [291, 132] on div "Semantic match " deploying ML models to production " I am a full-stack Data Eng…" at bounding box center [509, 181] width 771 height 177
click at [897, 40] on button "modal" at bounding box center [891, 39] width 17 height 23
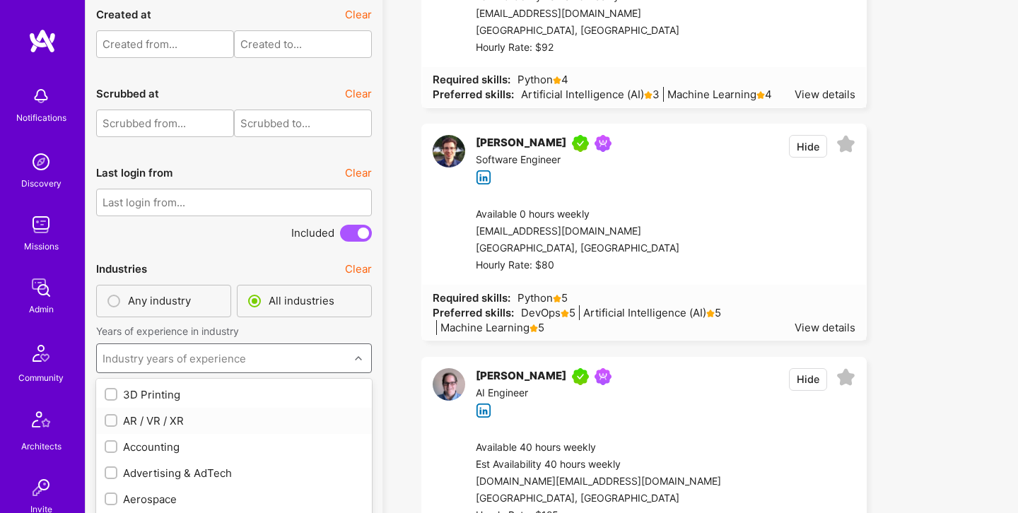
scroll to position [3573, 0]
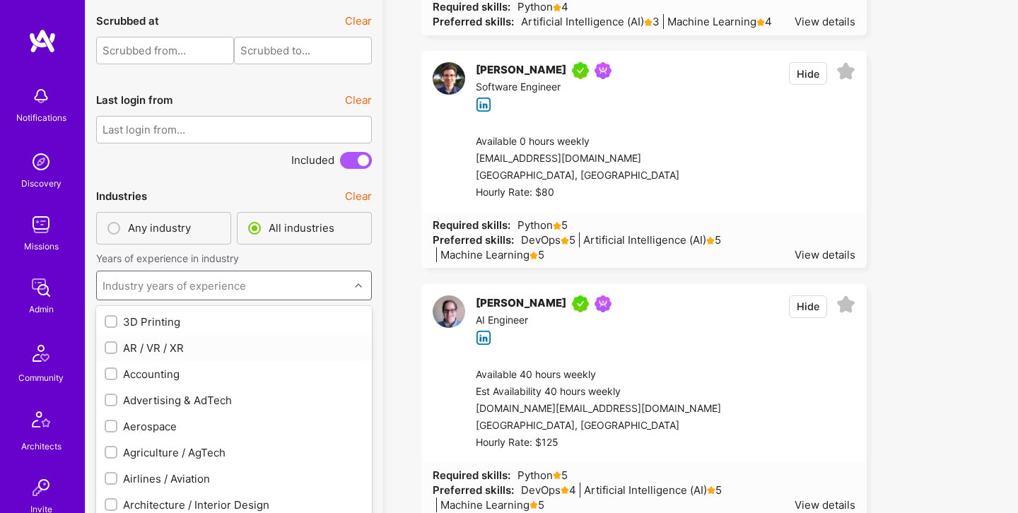
drag, startPoint x: 262, startPoint y: 342, endPoint x: 266, endPoint y: 352, distance: 10.5
click at [262, 301] on div "option AR / VR / XR focused, 2 of 120. 120 results available. Use Up and Down t…" at bounding box center [234, 286] width 276 height 30
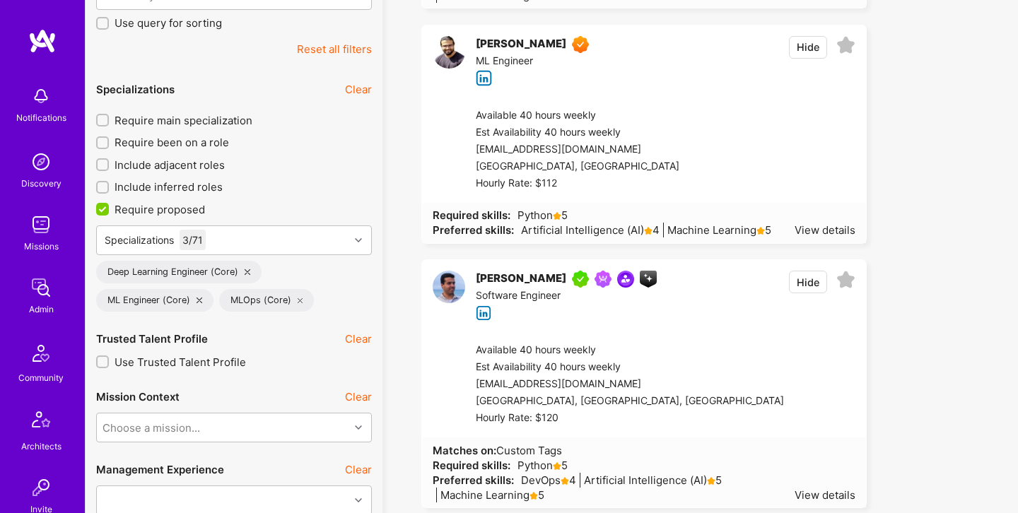
scroll to position [404, 0]
